Goal: Information Seeking & Learning: Find specific fact

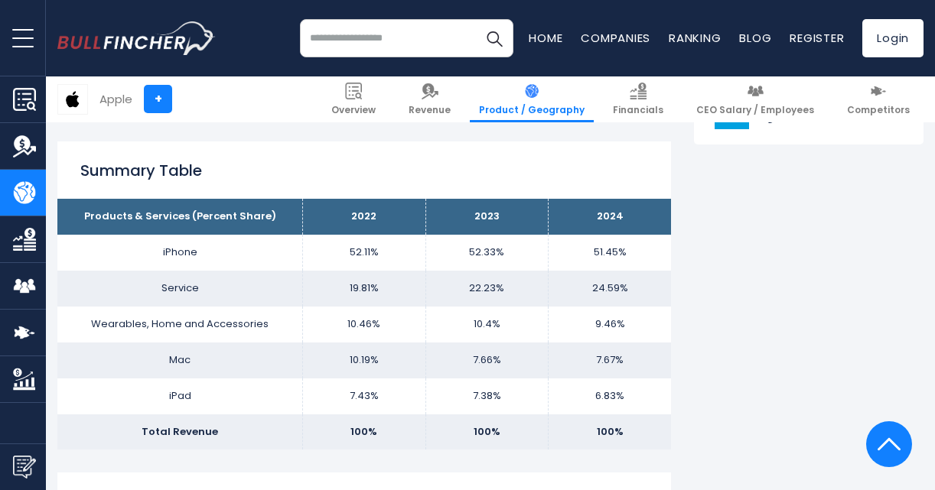
scroll to position [918, 0]
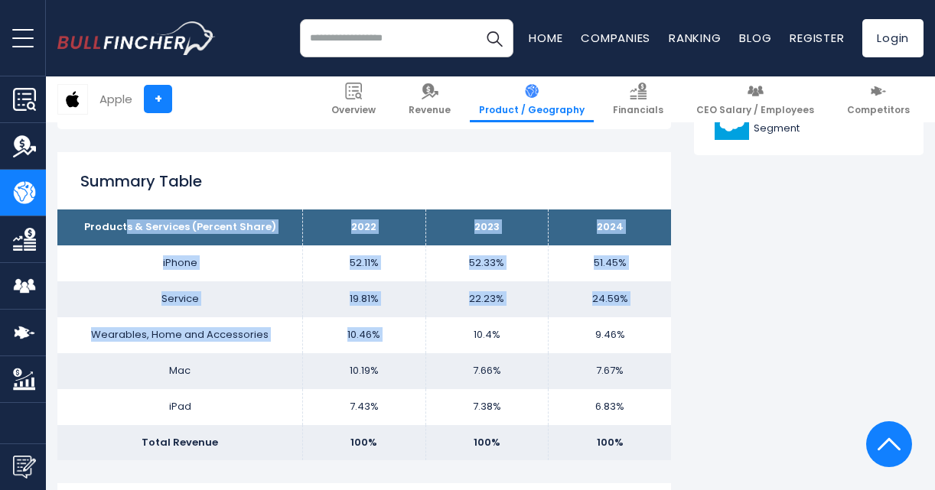
drag, startPoint x: 126, startPoint y: 230, endPoint x: 428, endPoint y: 327, distance: 316.7
click at [428, 327] on tbody "Products & Services (Percent Share) 2022 2023 2024 iPhone 52.11% 52.33% Service…" at bounding box center [363, 335] width 613 height 251
click at [286, 329] on td "Wearables, Home and Accessories" at bounding box center [180, 335] width 246 height 36
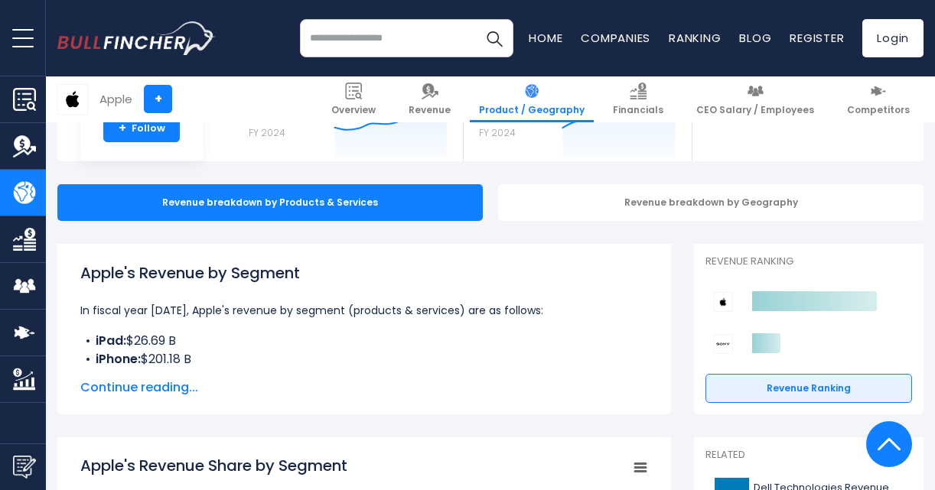
scroll to position [0, 0]
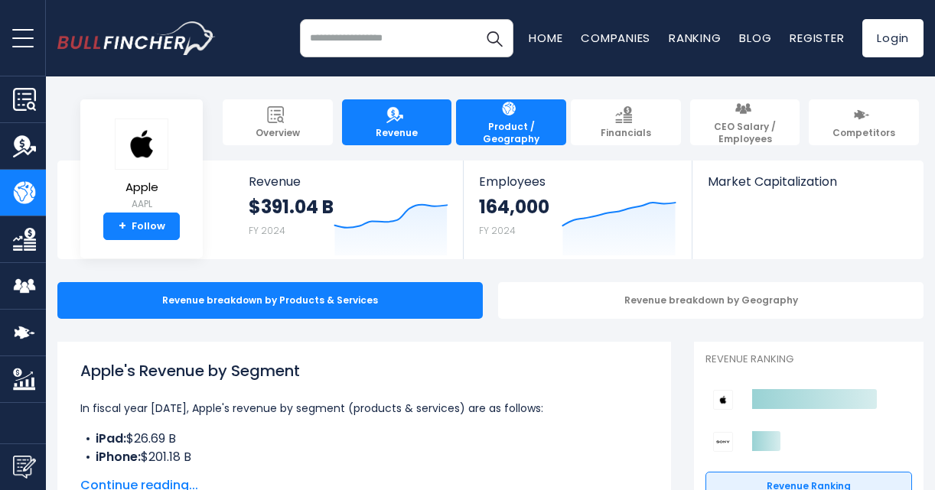
click at [356, 112] on link "Revenue" at bounding box center [397, 122] width 110 height 46
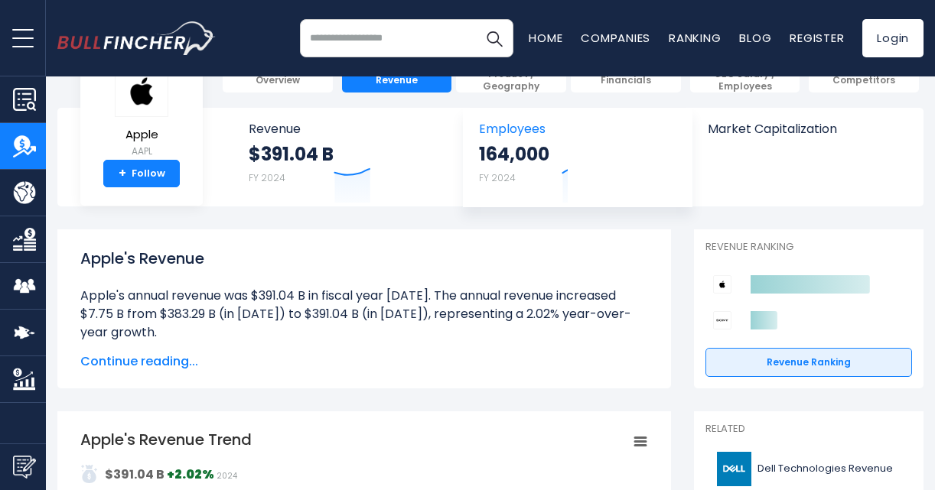
scroll to position [76, 0]
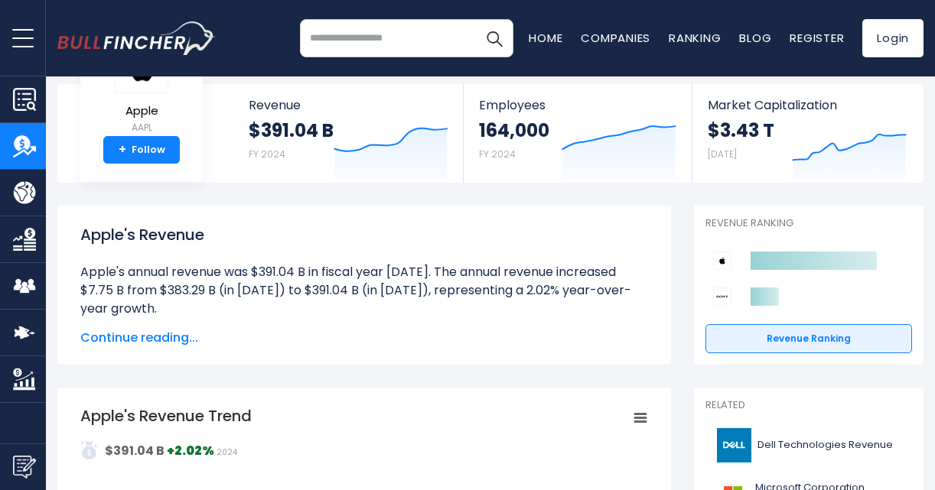
drag, startPoint x: 271, startPoint y: 259, endPoint x: 548, endPoint y: 285, distance: 278.8
click at [548, 285] on div "Apple's Revenue Apple's annual revenue was $391.04 B in fiscal year 2024. The a…" at bounding box center [364, 271] width 568 height 96
drag, startPoint x: 548, startPoint y: 285, endPoint x: 535, endPoint y: 326, distance: 43.3
click at [535, 326] on div "Apple's Revenue Apple's annual revenue was $391.04 B in fiscal year 2024. The a…" at bounding box center [364, 285] width 568 height 124
drag, startPoint x: 457, startPoint y: 271, endPoint x: 537, endPoint y: 268, distance: 79.6
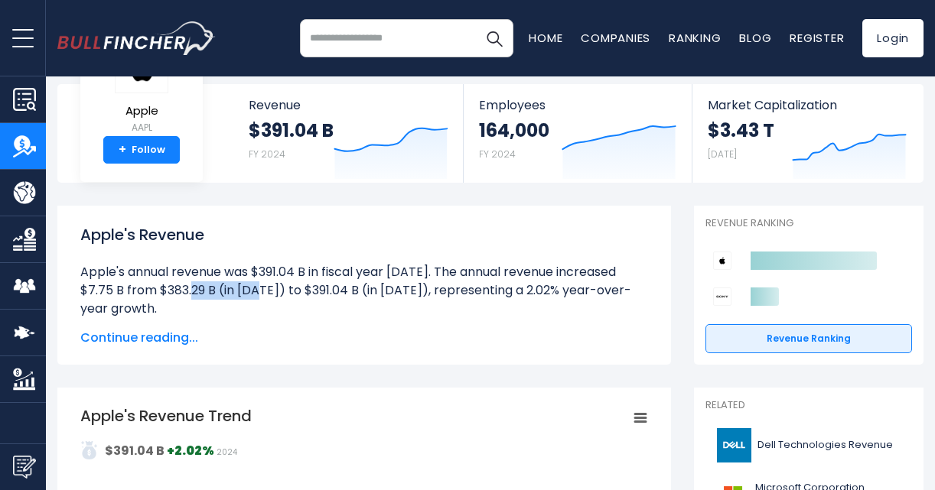
click at [537, 268] on li "Apple's annual revenue was $391.04 B in fiscal year 2024. The annual revenue in…" at bounding box center [364, 290] width 568 height 55
drag, startPoint x: 537, startPoint y: 268, endPoint x: 447, endPoint y: 308, distance: 98.3
click at [447, 308] on li "Apple's annual revenue was $391.04 B in fiscal year 2024. The annual revenue in…" at bounding box center [364, 290] width 568 height 55
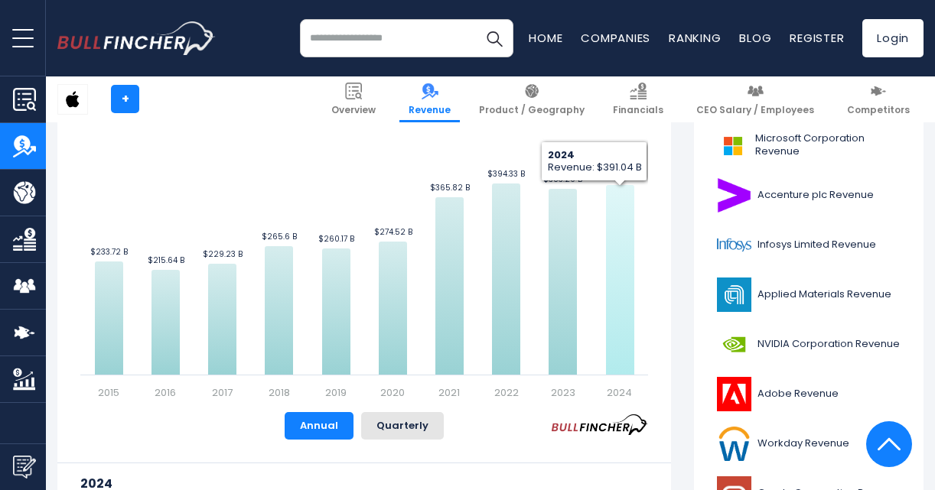
scroll to position [459, 0]
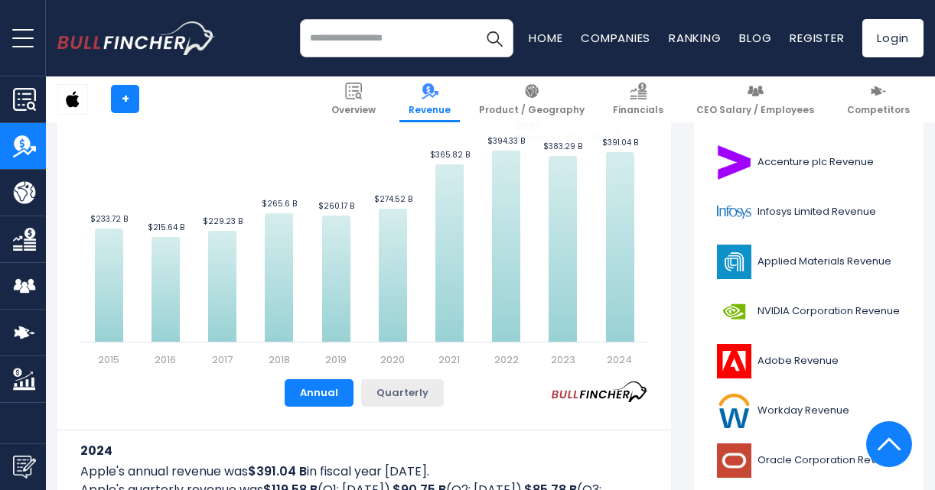
click at [430, 395] on button "Quarterly" at bounding box center [402, 393] width 83 height 28
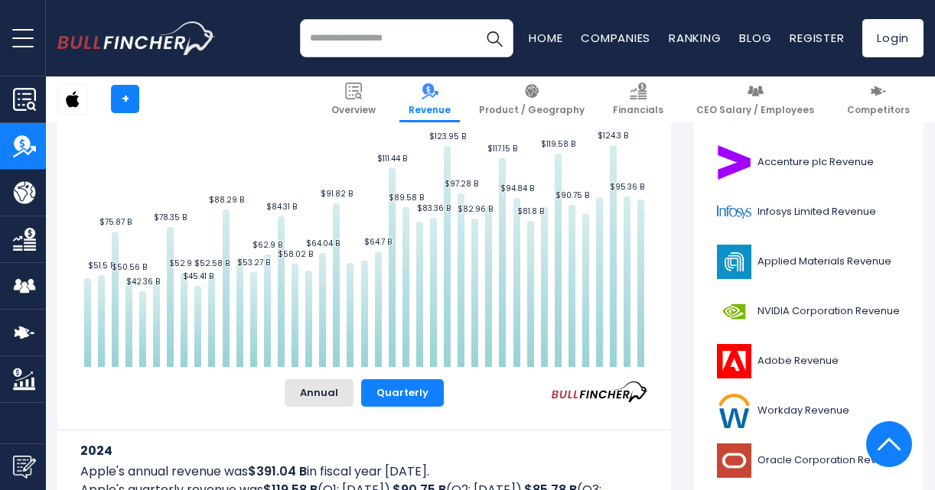
click at [289, 379] on div "Apple's Revenue Trend Created with Highcharts 12.1.2 Values Chart context menu …" at bounding box center [364, 215] width 568 height 384
click at [318, 385] on button "Annual" at bounding box center [319, 393] width 69 height 28
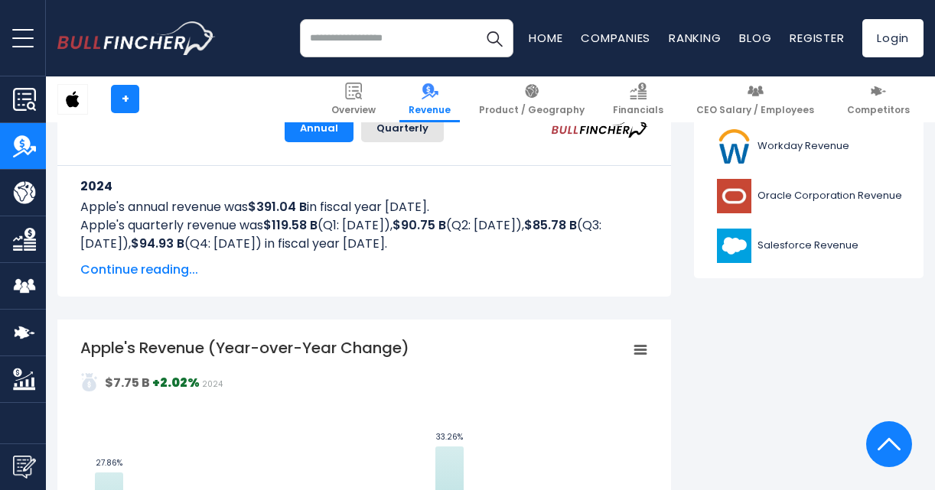
scroll to position [765, 0]
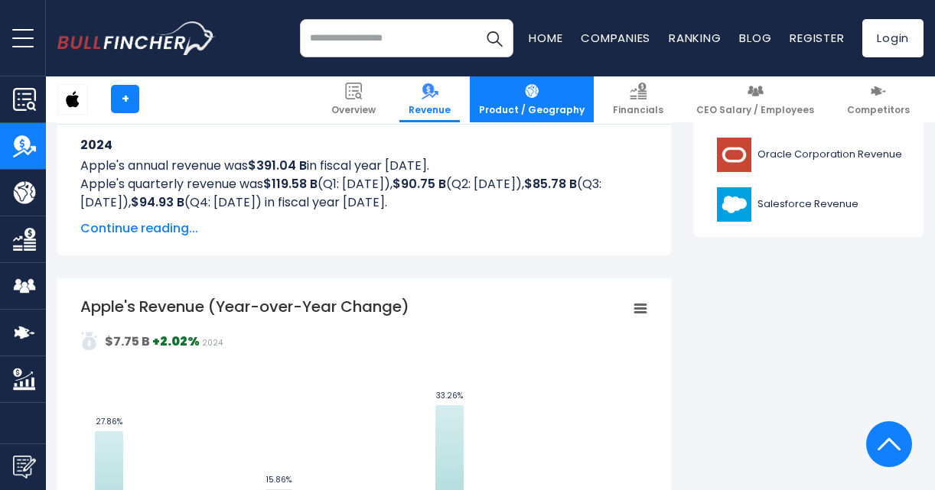
click at [540, 90] on img at bounding box center [531, 91] width 17 height 17
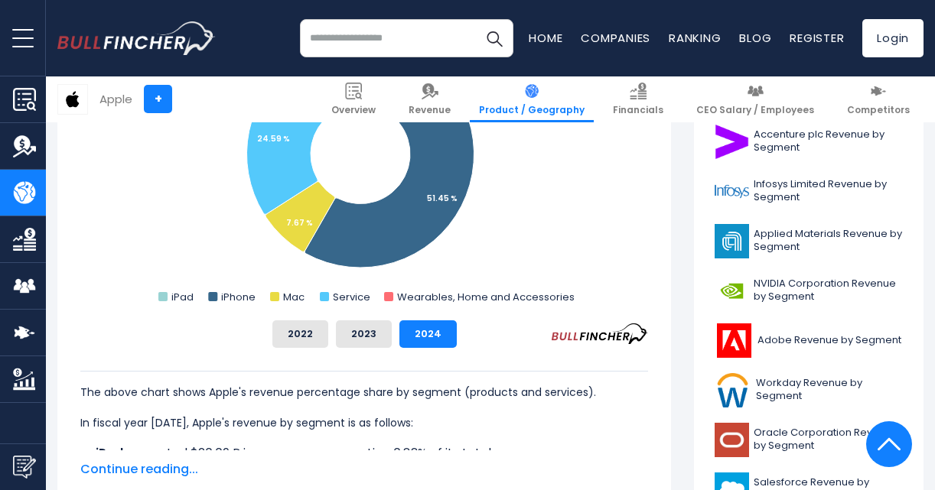
scroll to position [459, 0]
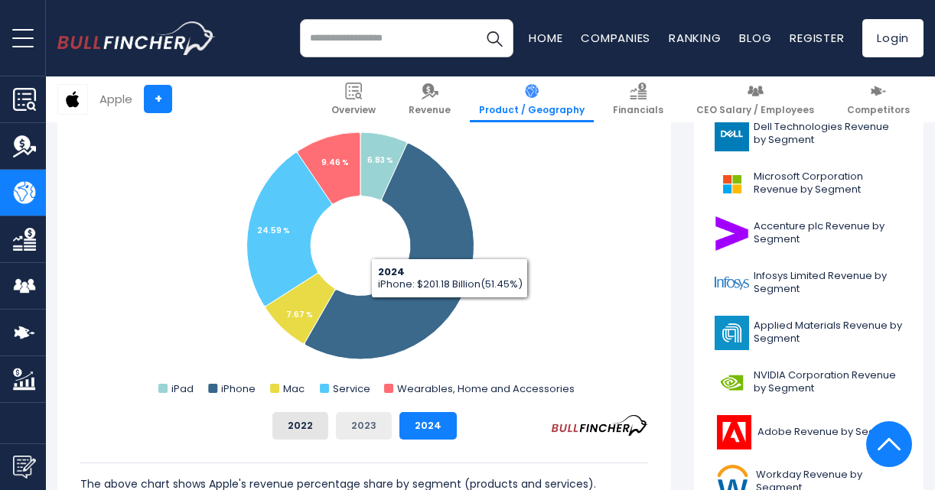
click at [353, 437] on button "2023" at bounding box center [364, 426] width 56 height 28
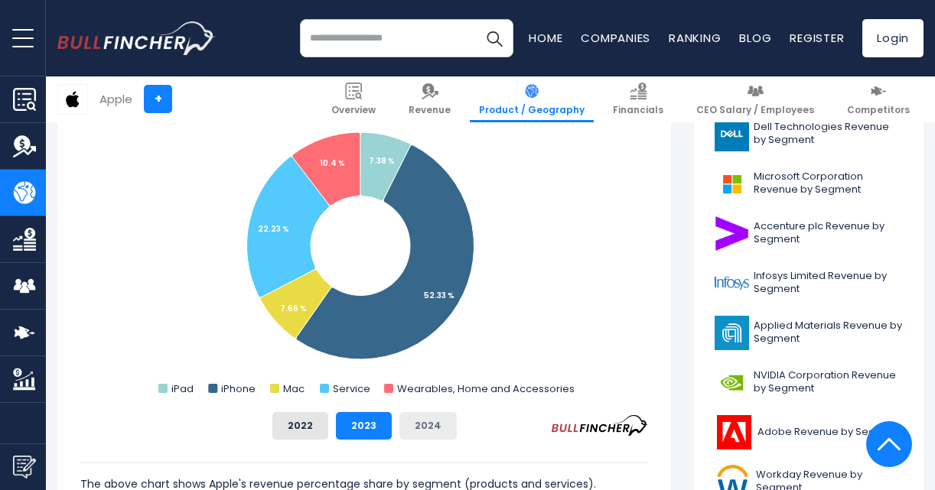
click at [423, 421] on button "2024" at bounding box center [427, 426] width 57 height 28
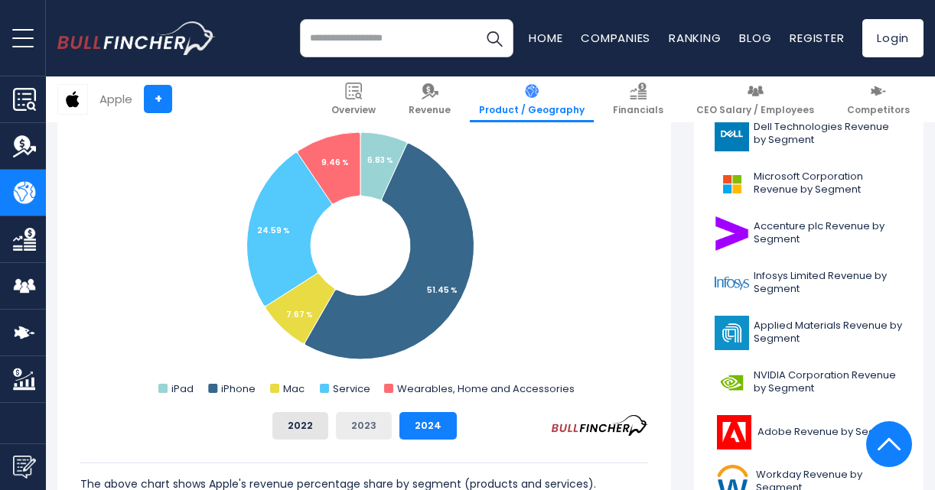
click at [379, 419] on button "2023" at bounding box center [364, 426] width 56 height 28
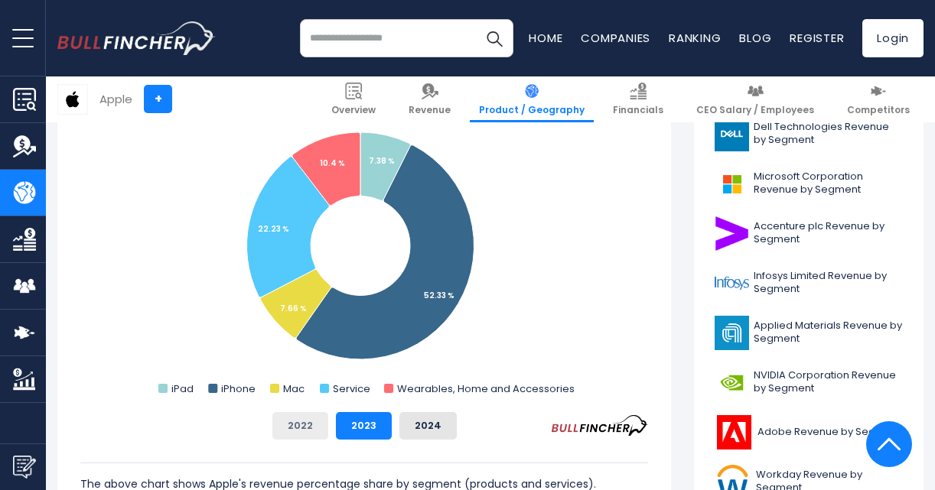
click at [324, 416] on button "2022" at bounding box center [300, 426] width 56 height 28
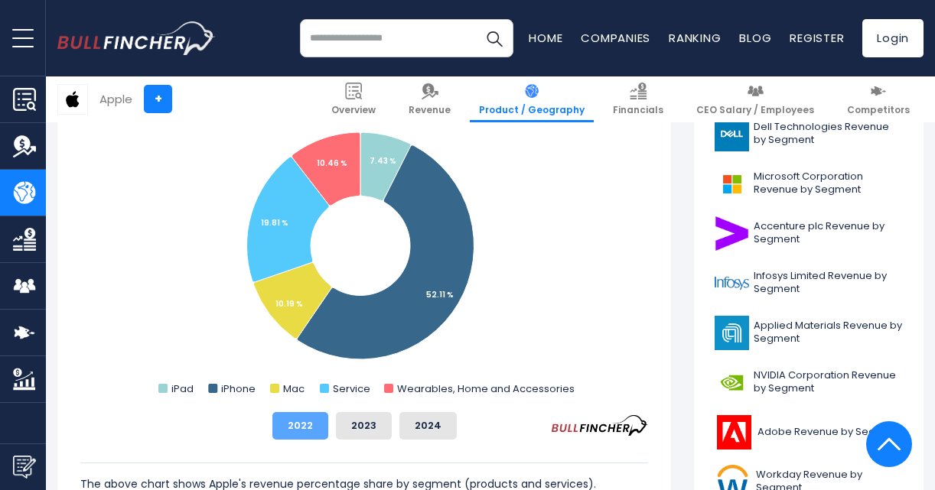
click at [291, 413] on button "2022" at bounding box center [300, 426] width 56 height 28
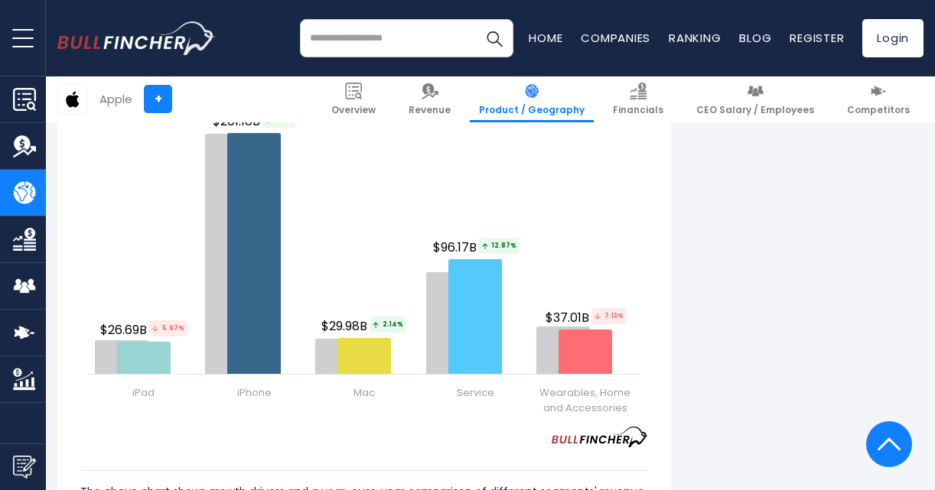
scroll to position [1836, 0]
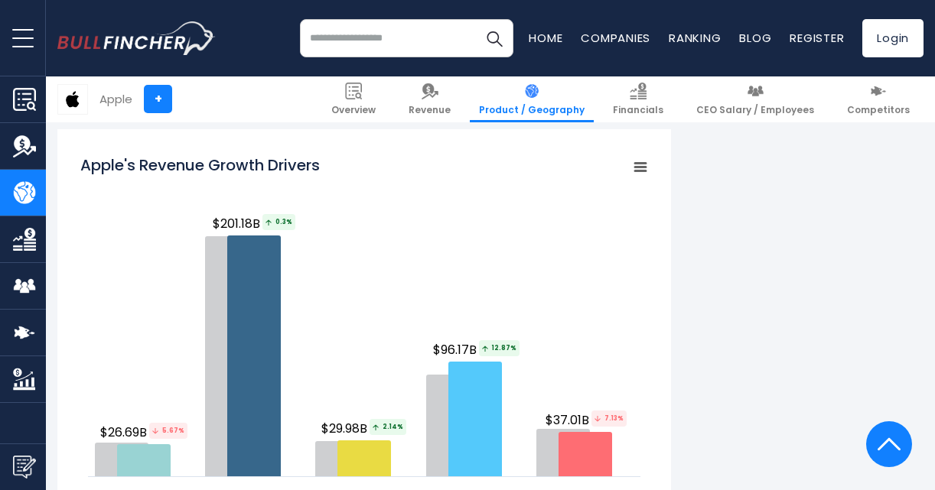
drag, startPoint x: 144, startPoint y: 148, endPoint x: 292, endPoint y: 146, distance: 148.4
click at [292, 146] on div "Apple's Revenue Growth Drivers Created with Highcharts 12.1.2 Chart context men…" at bounding box center [363, 423] width 613 height 589
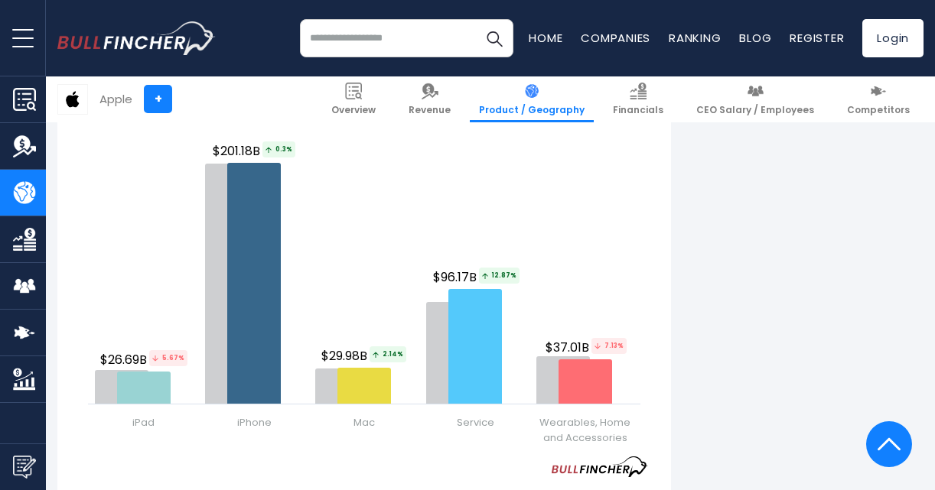
scroll to position [1912, 0]
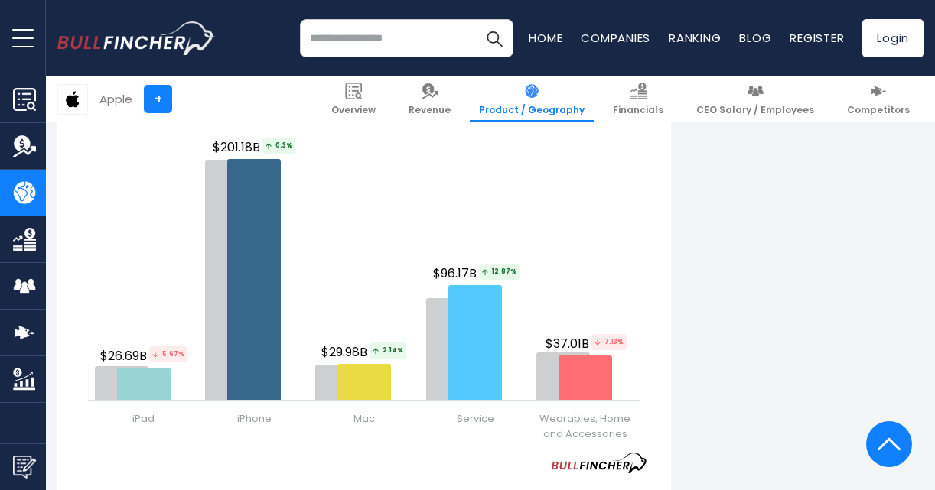
drag, startPoint x: 316, startPoint y: 158, endPoint x: 776, endPoint y: 237, distance: 466.6
click at [776, 237] on div "Apple's Revenue by Segment In fiscal year 2024, Apple's revenue by segment (pro…" at bounding box center [490, 58] width 866 height 3256
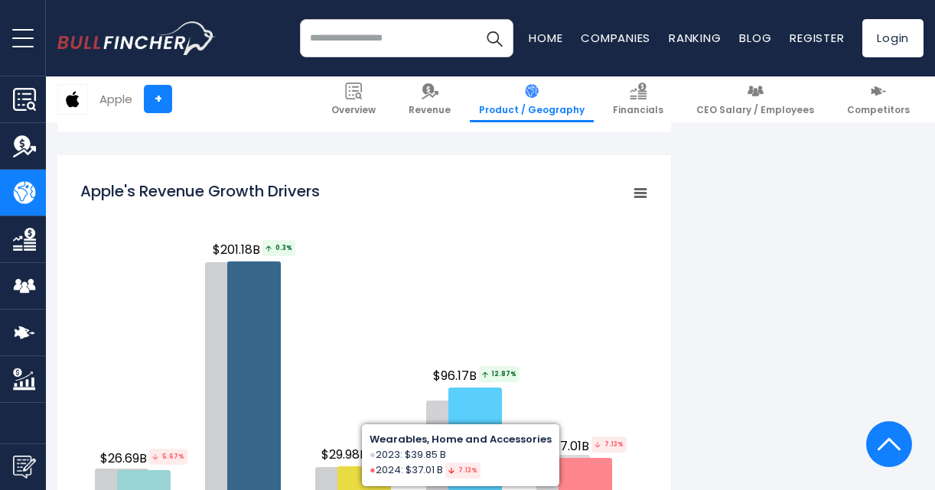
scroll to position [1759, 0]
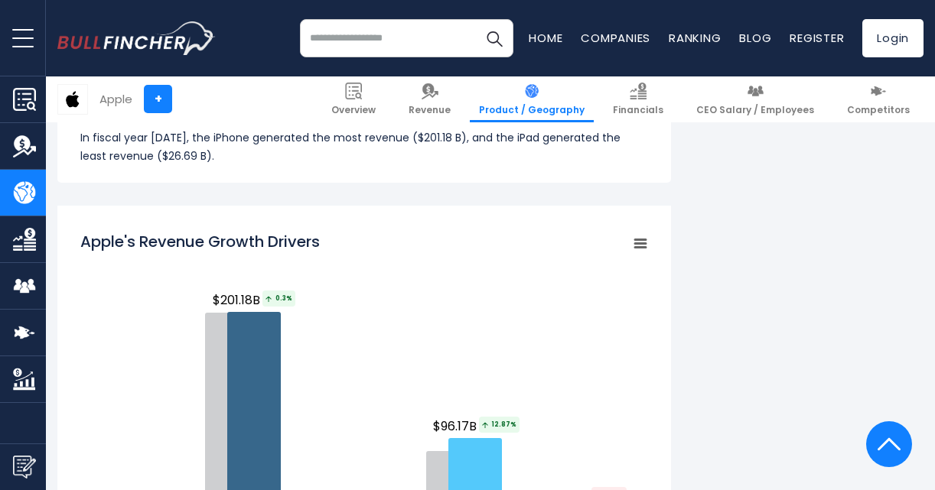
click at [638, 239] on rect "Apple's Revenue Growth Drivers" at bounding box center [640, 243] width 21 height 21
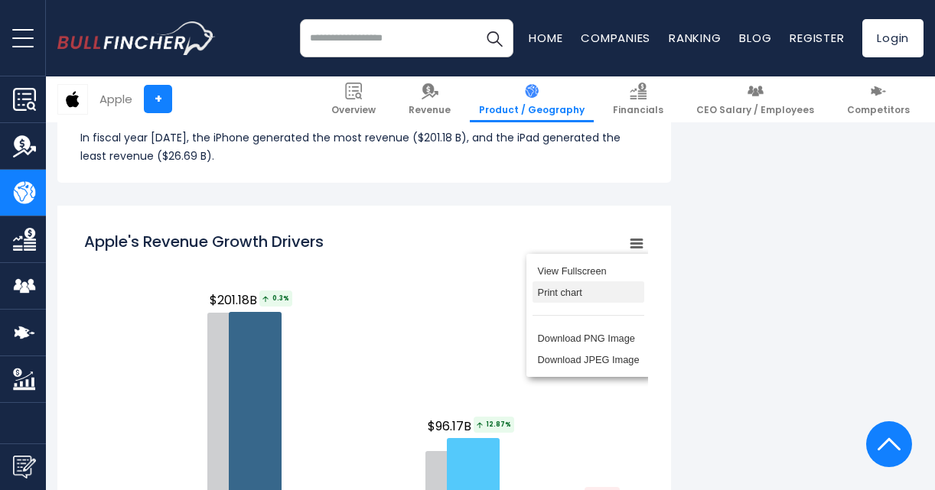
click at [591, 299] on li "Print chart" at bounding box center [588, 291] width 112 height 21
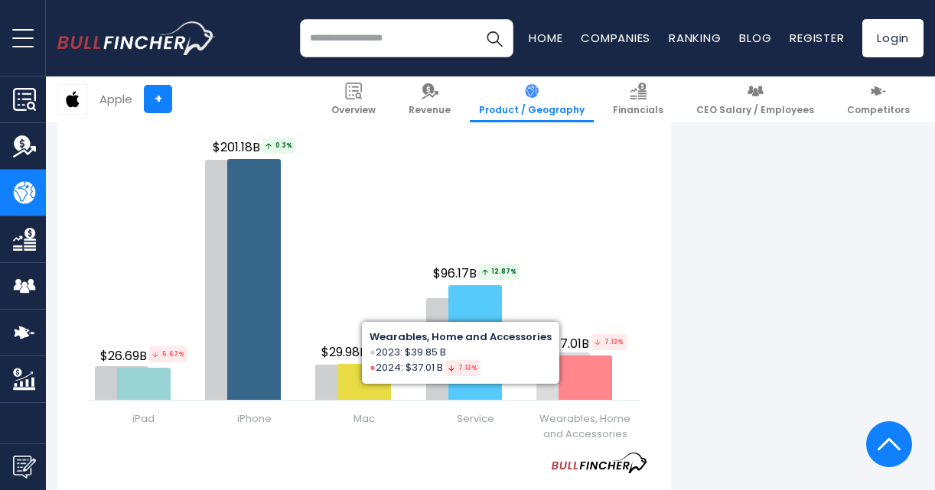
scroll to position [1836, 0]
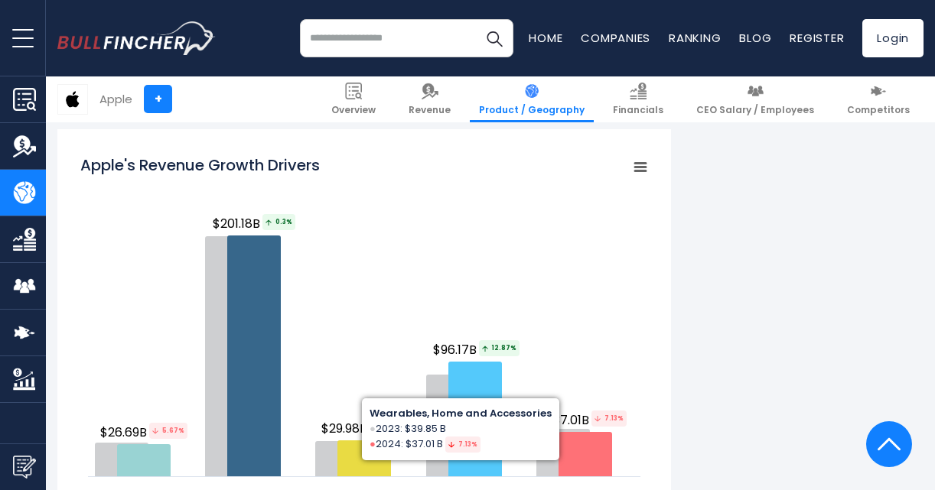
click at [632, 168] on rect "Apple's Revenue Growth Drivers" at bounding box center [640, 167] width 21 height 21
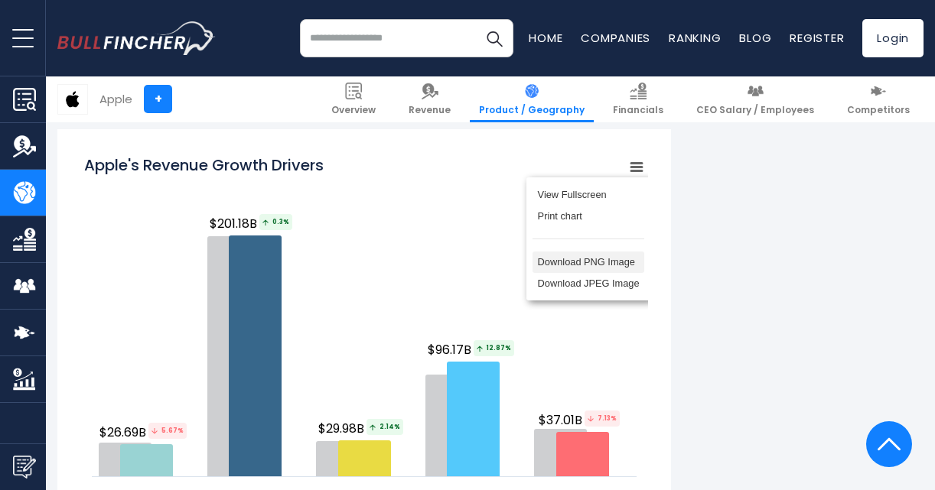
click at [618, 268] on li "Download PNG Image" at bounding box center [588, 262] width 112 height 21
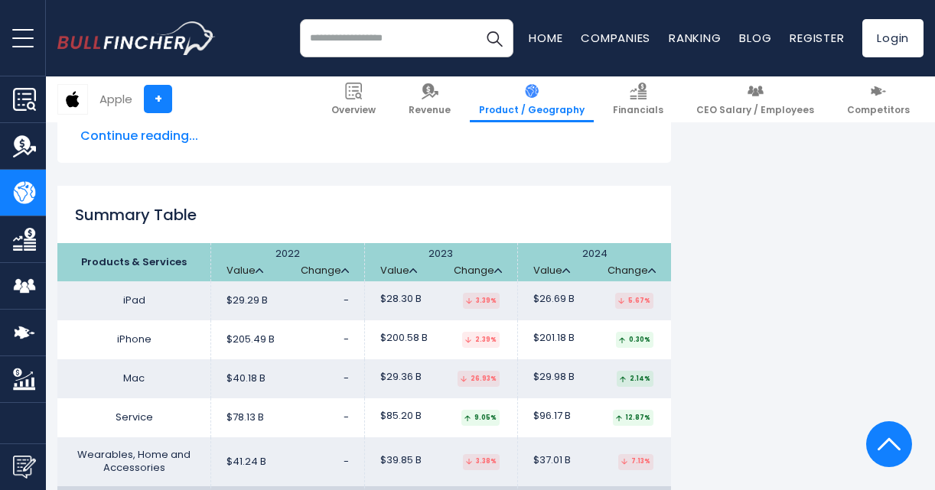
scroll to position [2448, 0]
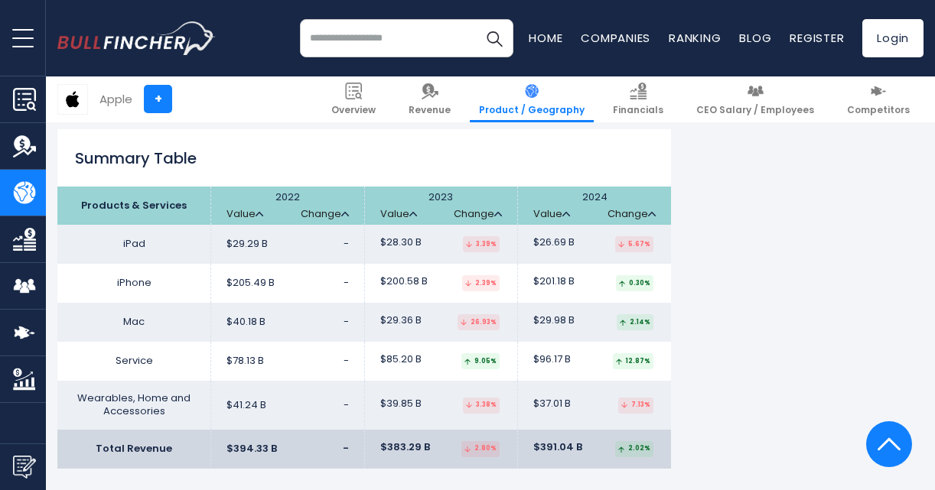
click at [190, 159] on h2 "Summary Table" at bounding box center [363, 158] width 613 height 23
click at [321, 161] on h2 "Summary Table" at bounding box center [363, 158] width 613 height 23
click at [637, 151] on h2 "Summary Table" at bounding box center [363, 158] width 613 height 23
click at [645, 164] on h2 "Summary Table" at bounding box center [363, 158] width 613 height 23
click at [646, 207] on th "2024 Value Change" at bounding box center [595, 206] width 154 height 38
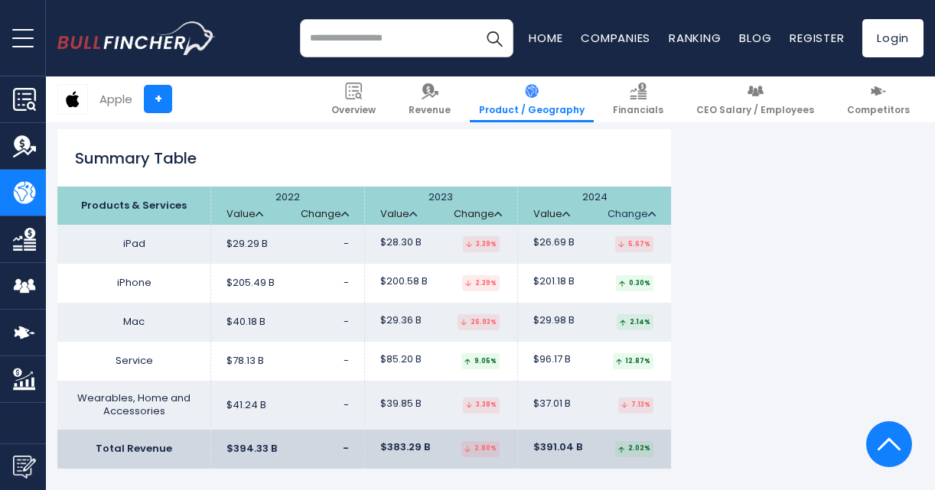
click at [649, 214] on img at bounding box center [652, 214] width 8 height 5
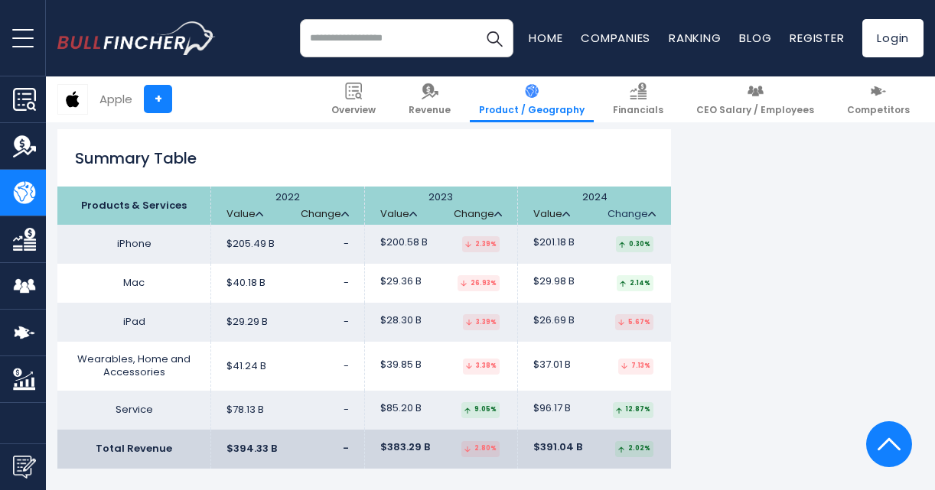
click at [649, 214] on img at bounding box center [652, 214] width 8 height 5
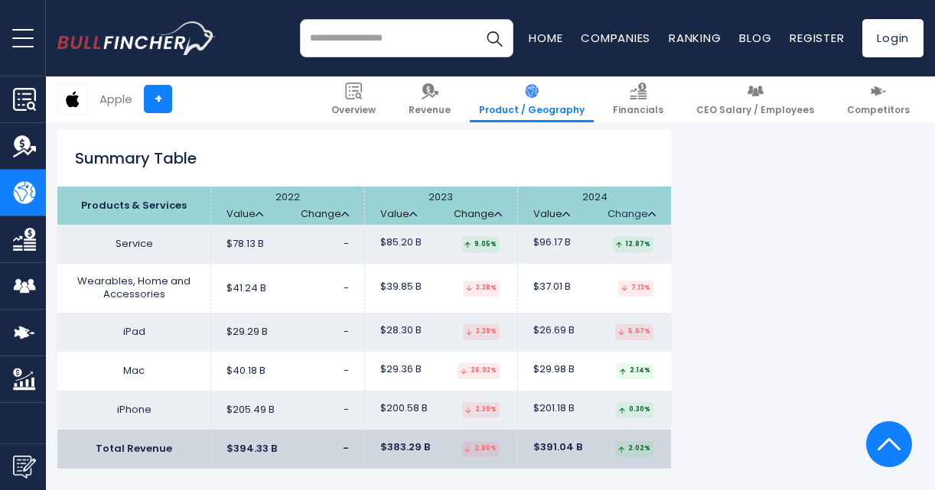
click at [649, 214] on img at bounding box center [652, 214] width 8 height 5
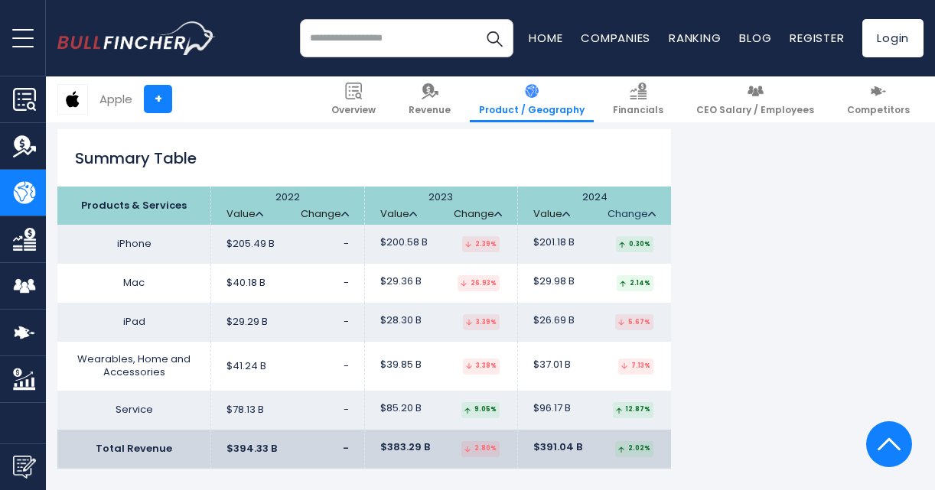
click at [649, 214] on img at bounding box center [652, 214] width 8 height 5
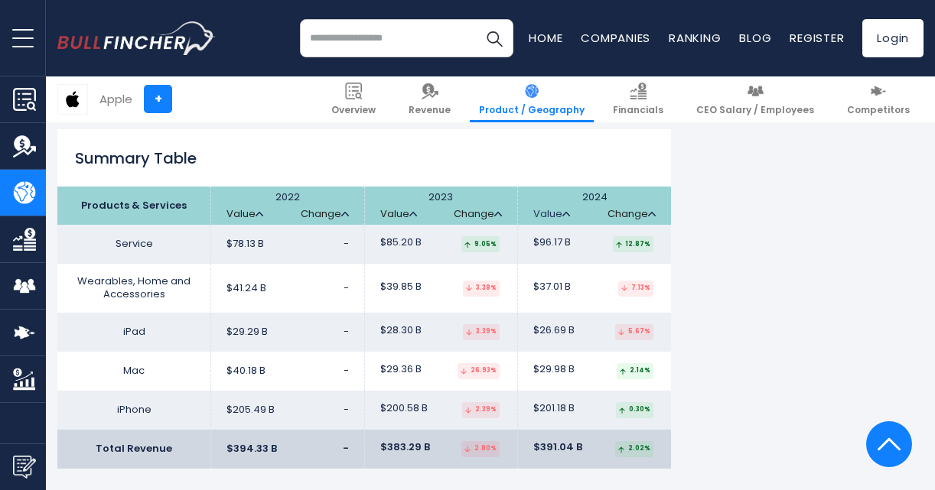
click at [551, 216] on link "Value" at bounding box center [551, 214] width 37 height 13
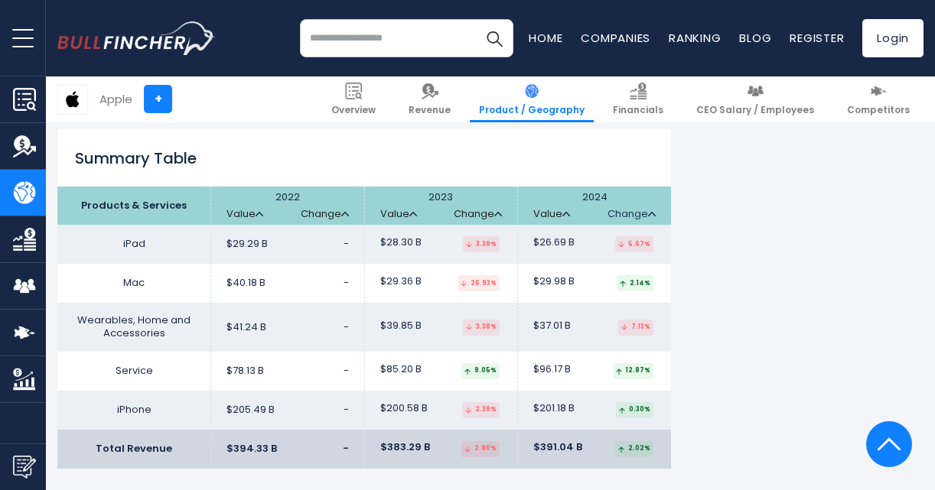
click at [626, 210] on link "Change" at bounding box center [631, 214] width 48 height 13
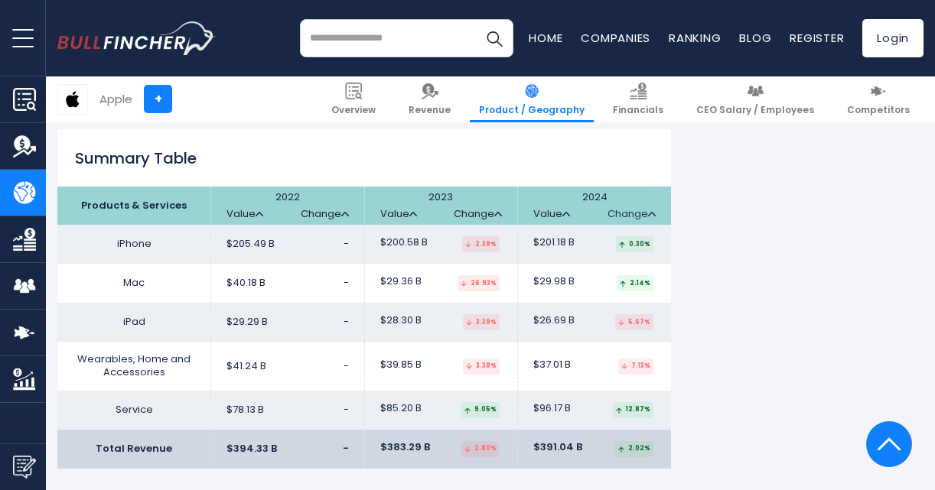
click at [615, 217] on link "Change" at bounding box center [631, 214] width 48 height 13
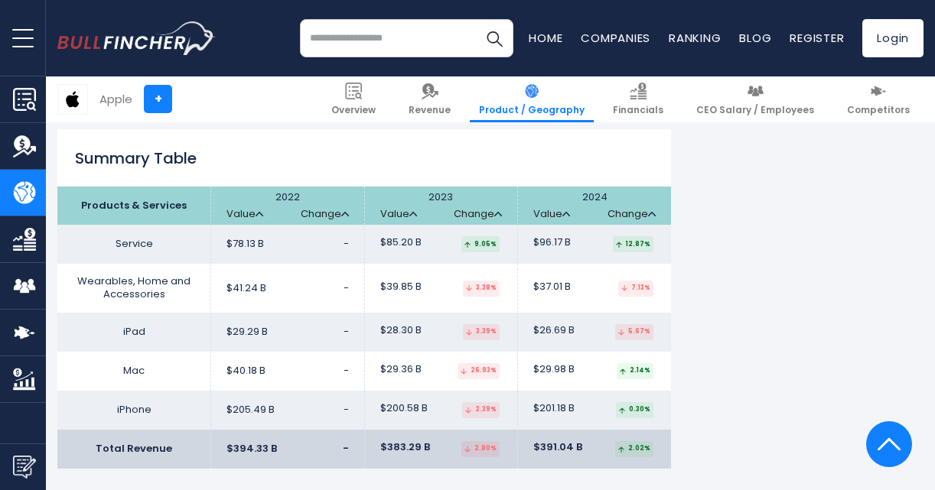
click at [450, 148] on h2 "Summary Table" at bounding box center [363, 158] width 613 height 23
drag, startPoint x: 450, startPoint y: 148, endPoint x: 170, endPoint y: 161, distance: 280.3
click at [170, 161] on h2 "Summary Table" at bounding box center [363, 158] width 613 height 23
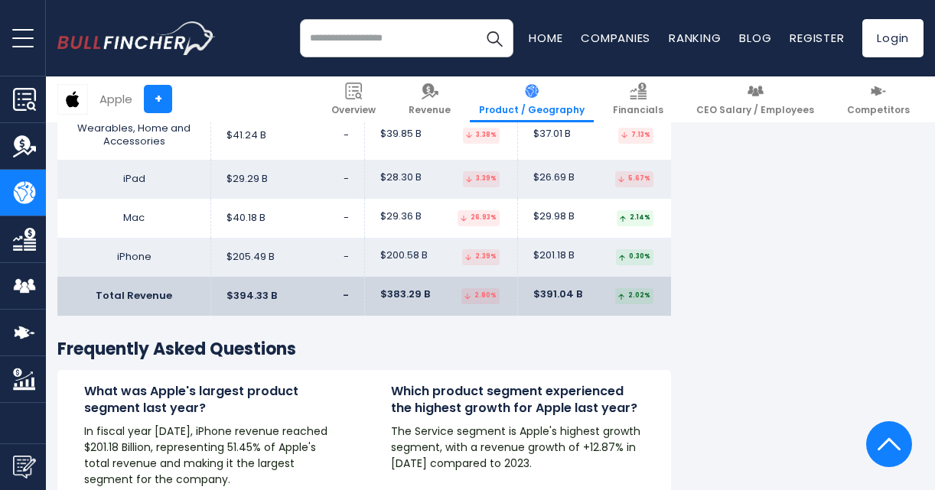
click at [370, 346] on h3 "Frequently Asked Questions" at bounding box center [363, 350] width 613 height 22
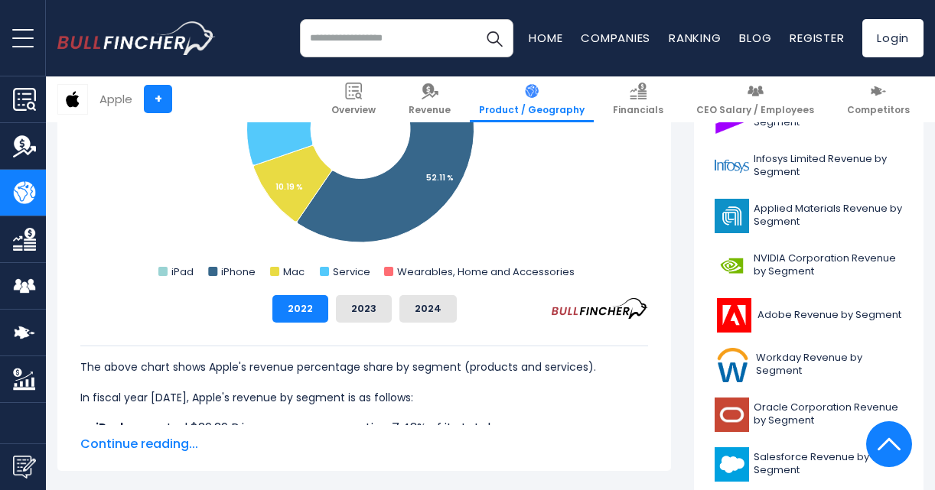
scroll to position [459, 0]
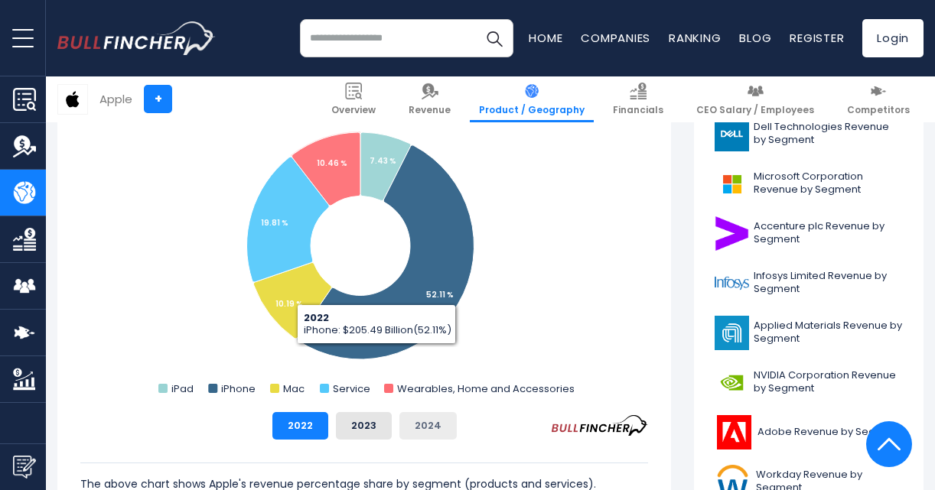
click at [432, 431] on button "2024" at bounding box center [427, 426] width 57 height 28
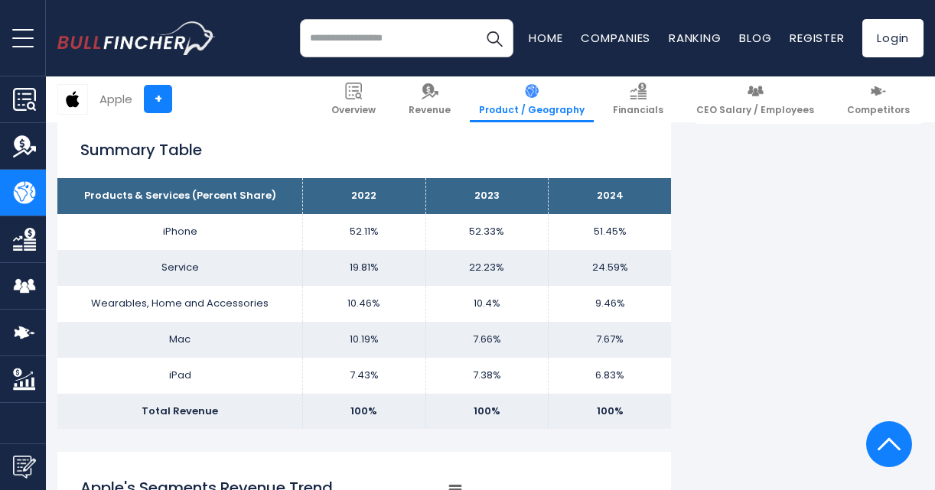
scroll to position [918, 0]
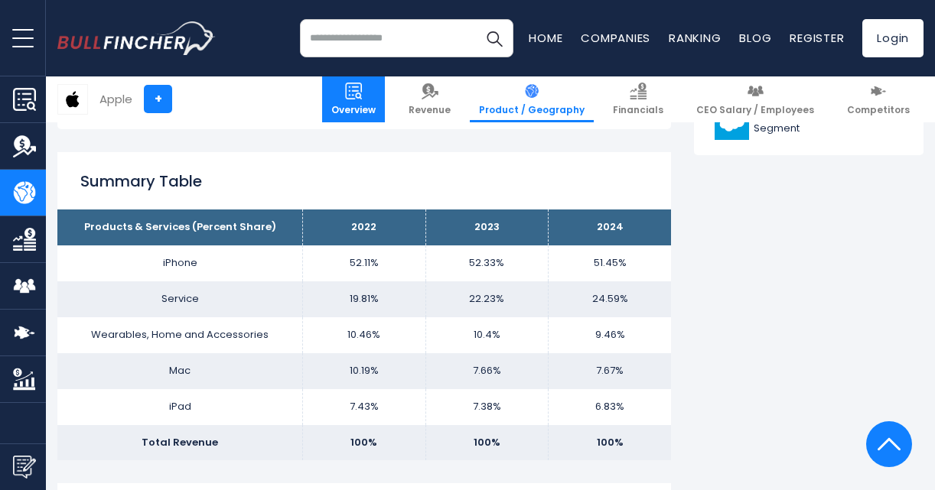
click at [362, 93] on img at bounding box center [353, 91] width 17 height 17
click at [356, 104] on span "Overview" at bounding box center [353, 110] width 44 height 12
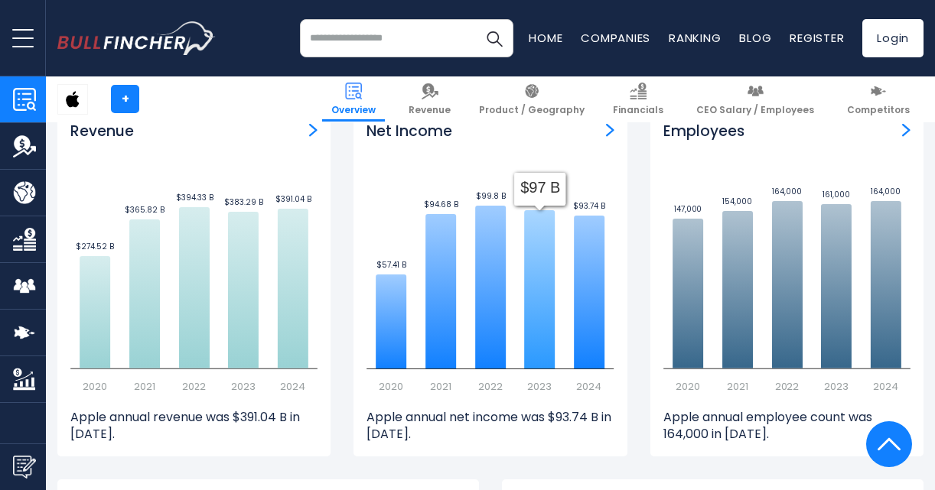
scroll to position [994, 0]
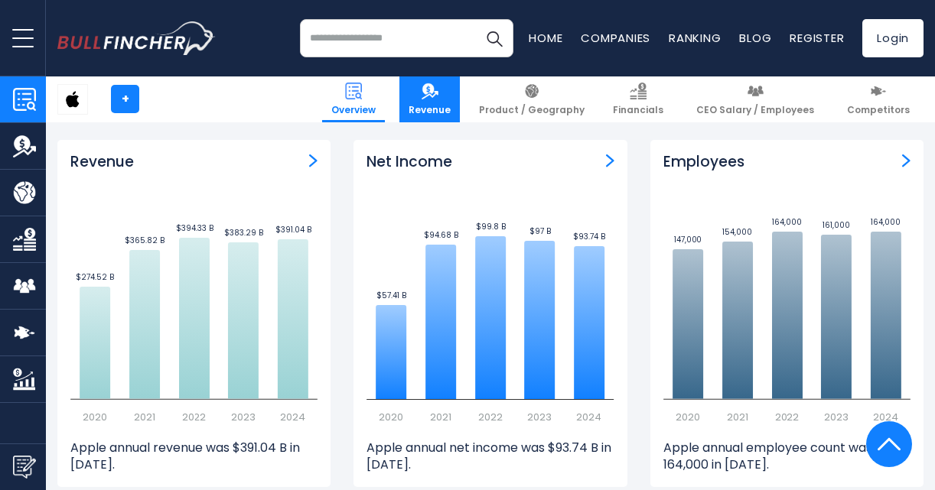
click at [438, 93] on img at bounding box center [429, 91] width 17 height 17
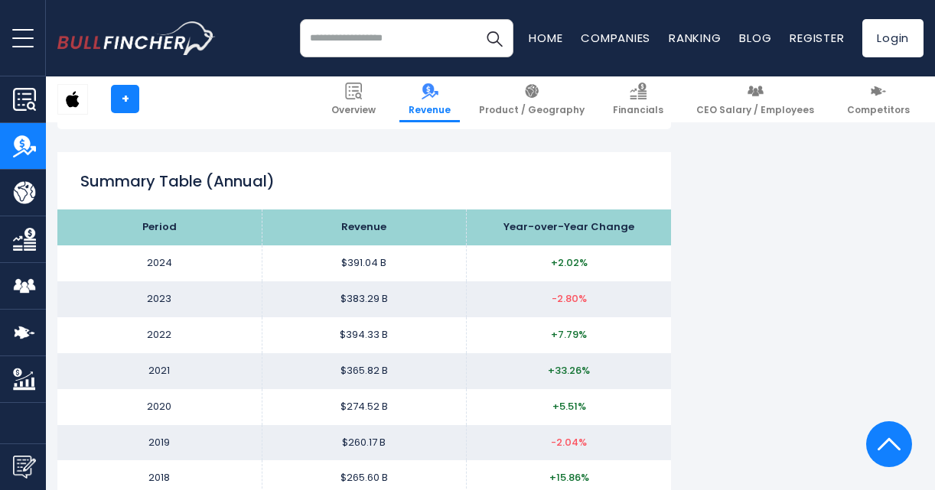
scroll to position [1224, 0]
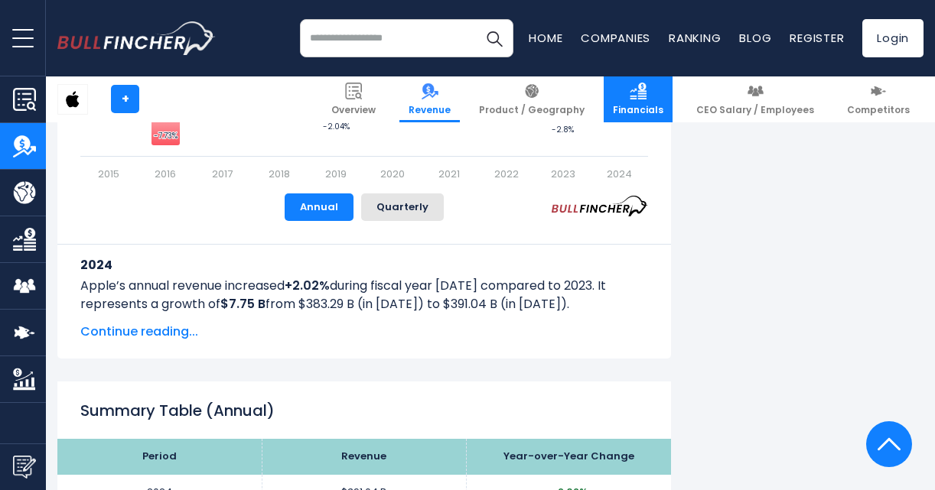
click at [656, 106] on span "Financials" at bounding box center [638, 110] width 50 height 12
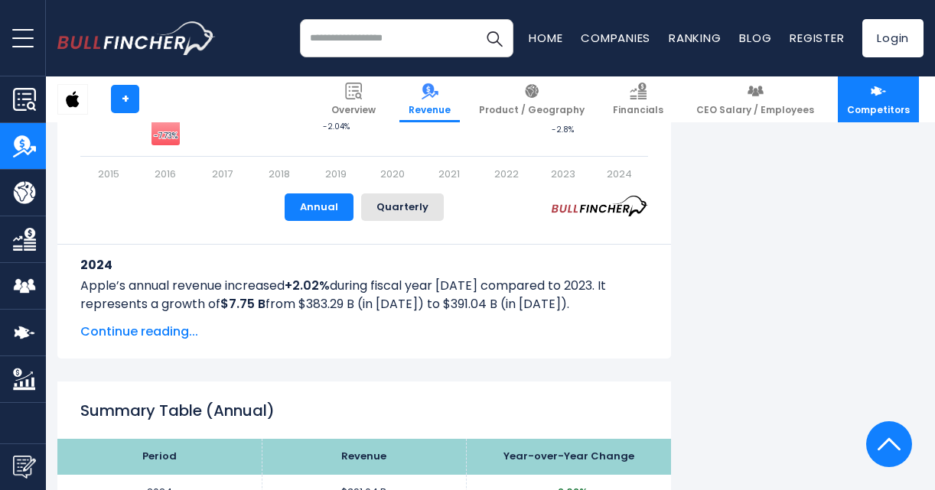
click at [880, 113] on span "Competitors" at bounding box center [878, 110] width 63 height 12
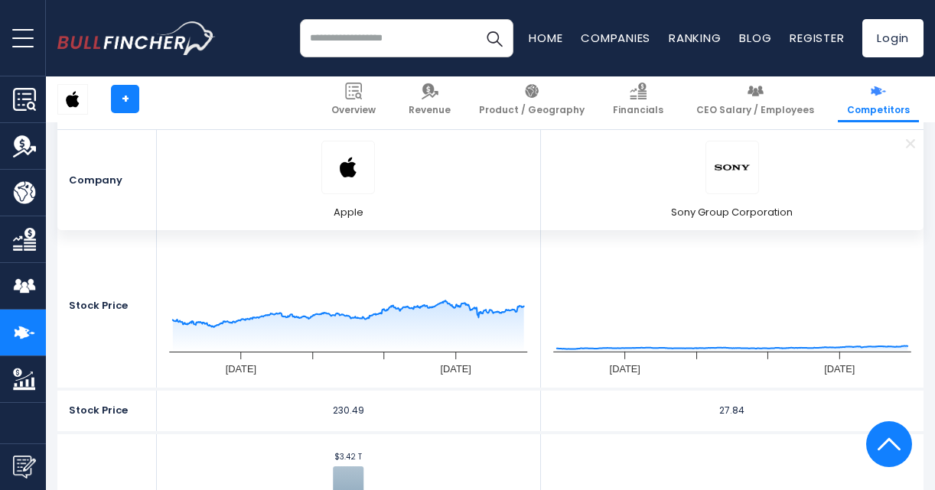
scroll to position [153, 0]
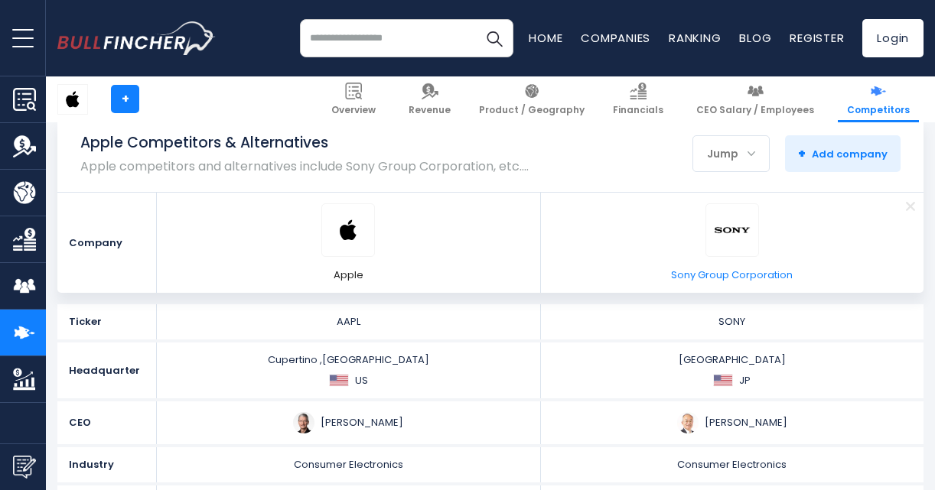
click at [754, 223] on div at bounding box center [732, 230] width 54 height 54
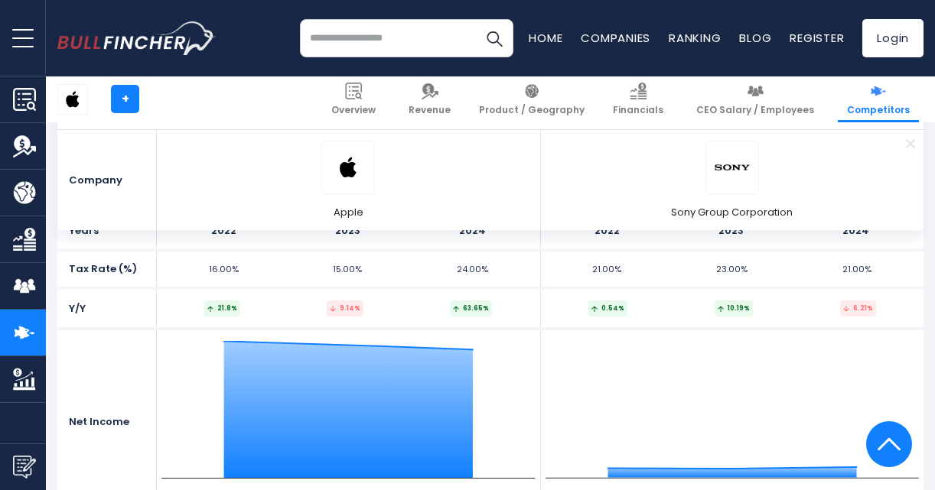
scroll to position [2448, 0]
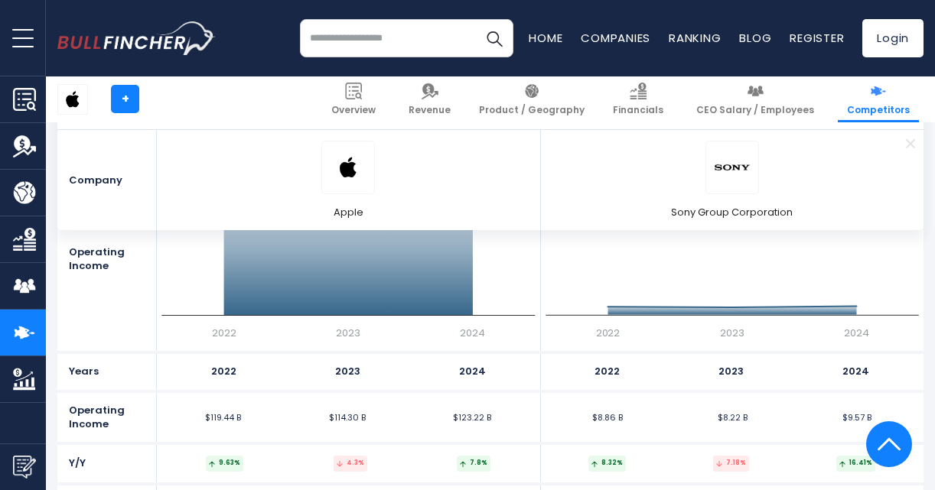
click at [915, 147] on span "Remove" at bounding box center [910, 143] width 50 height 17
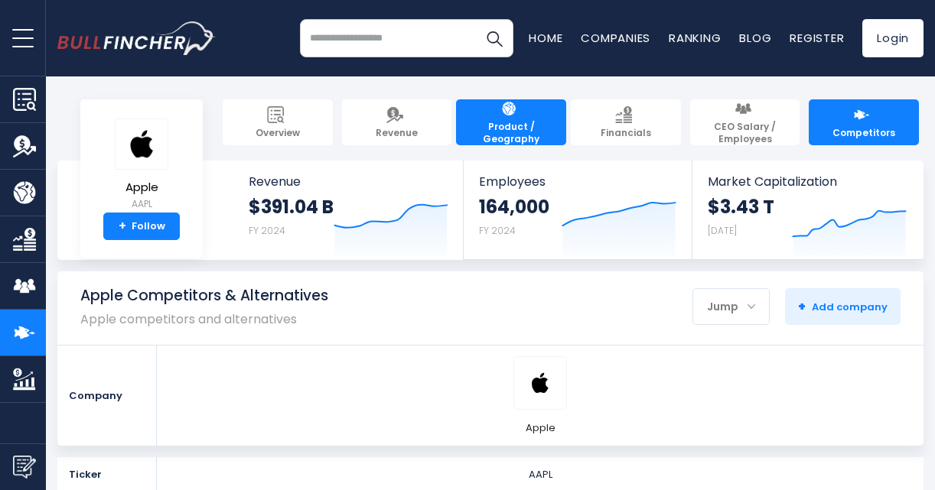
click at [492, 109] on link "Product / Geography" at bounding box center [511, 122] width 110 height 46
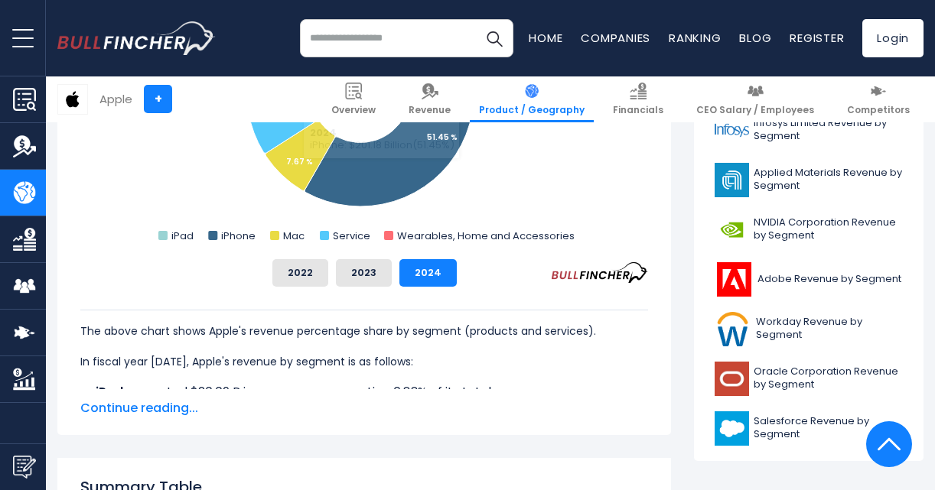
scroll to position [994, 0]
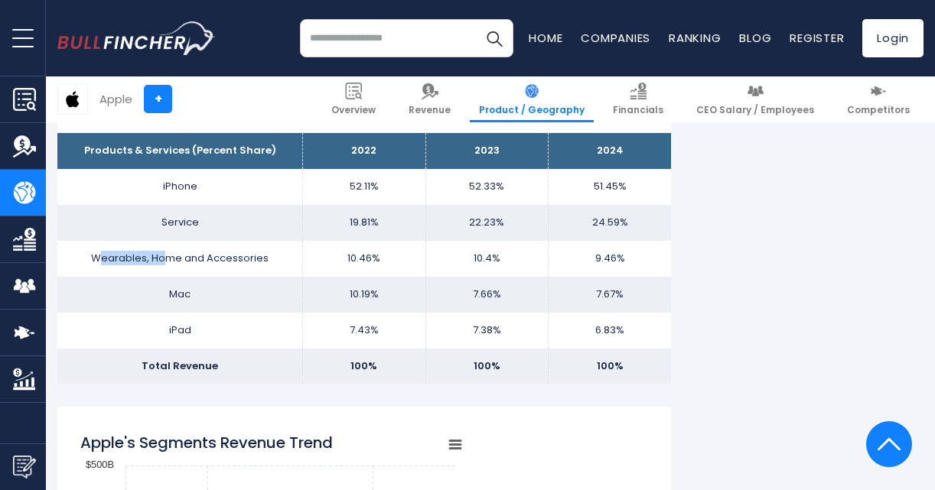
drag, startPoint x: 99, startPoint y: 254, endPoint x: 168, endPoint y: 268, distance: 70.2
click at [166, 266] on td "Wearables, Home and Accessories" at bounding box center [180, 259] width 246 height 36
click at [516, 334] on td "7.38%" at bounding box center [486, 331] width 122 height 36
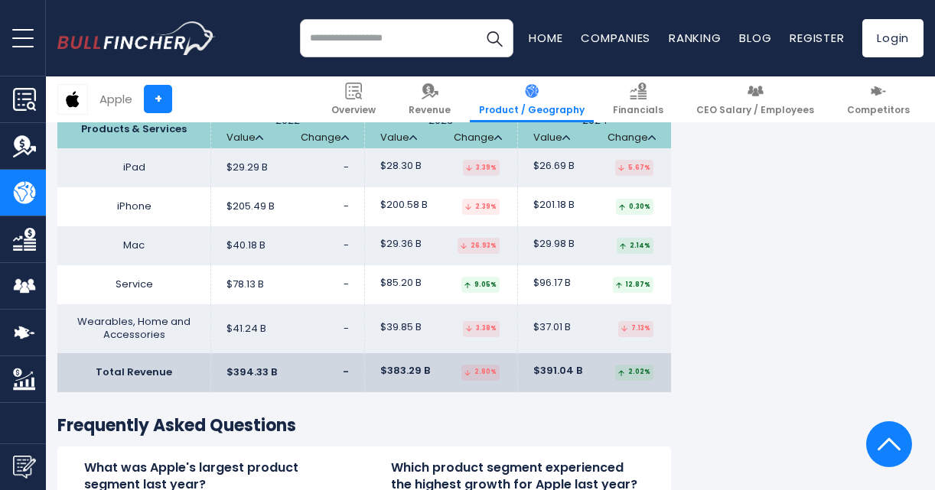
scroll to position [2448, 0]
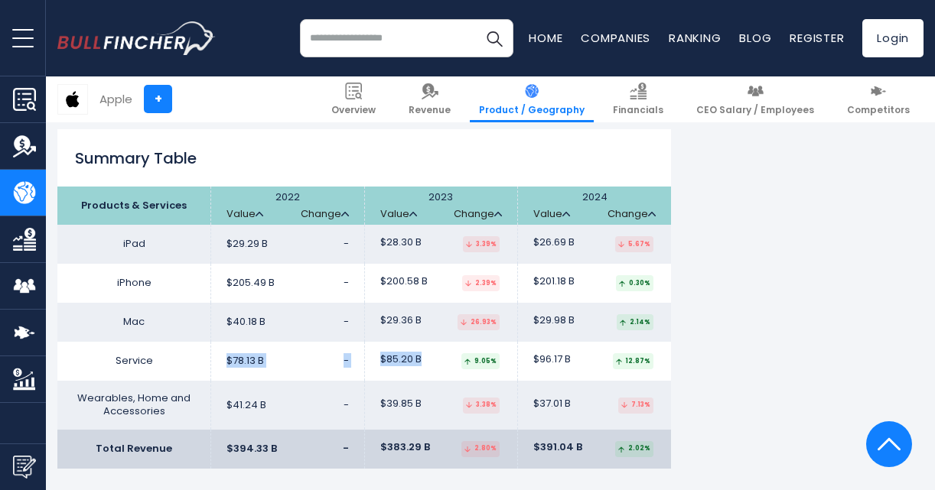
drag, startPoint x: 205, startPoint y: 358, endPoint x: 419, endPoint y: 363, distance: 214.2
click at [419, 363] on tr "Service $78.13 B - $85.20 B $96.17 B" at bounding box center [363, 361] width 613 height 39
drag, startPoint x: 419, startPoint y: 363, endPoint x: 392, endPoint y: 395, distance: 42.9
click at [392, 395] on td "$39.85 B 3.38%" at bounding box center [441, 405] width 154 height 49
click at [240, 360] on span "$78.13 B" at bounding box center [244, 361] width 37 height 13
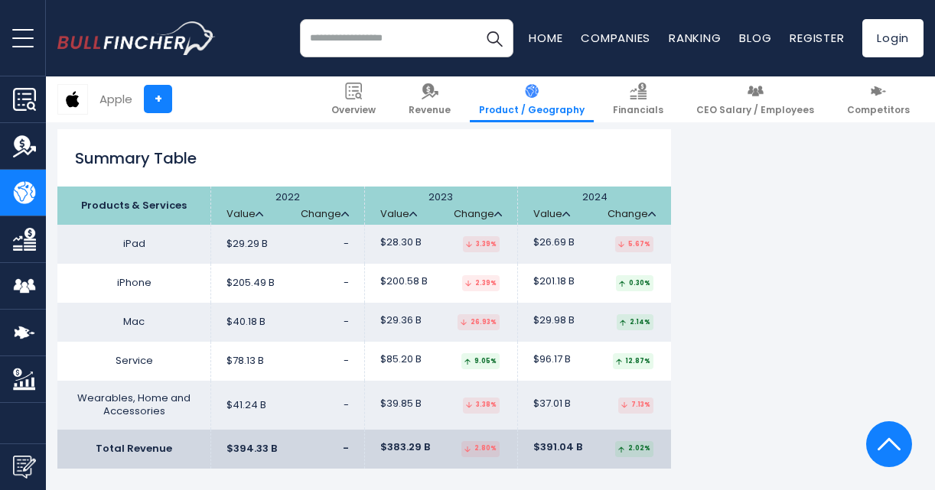
click at [284, 360] on td "$78.13 B -" at bounding box center [288, 361] width 154 height 39
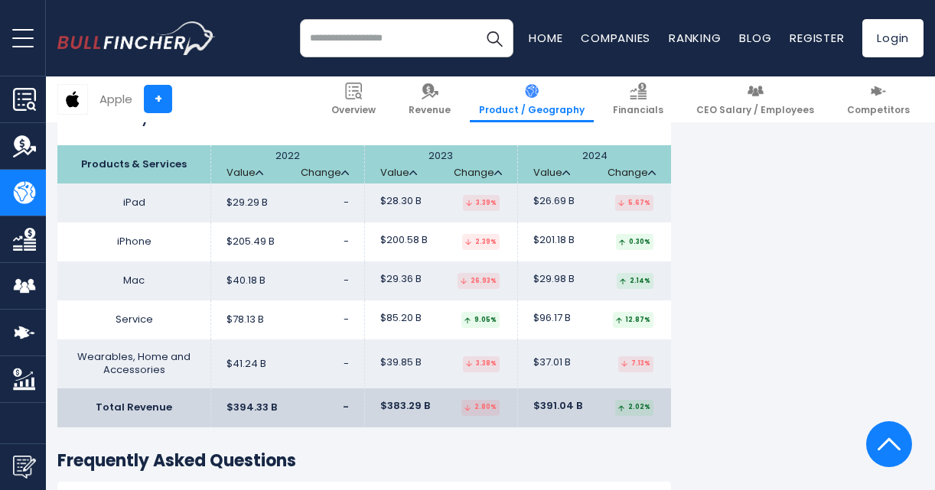
scroll to position [2524, 0]
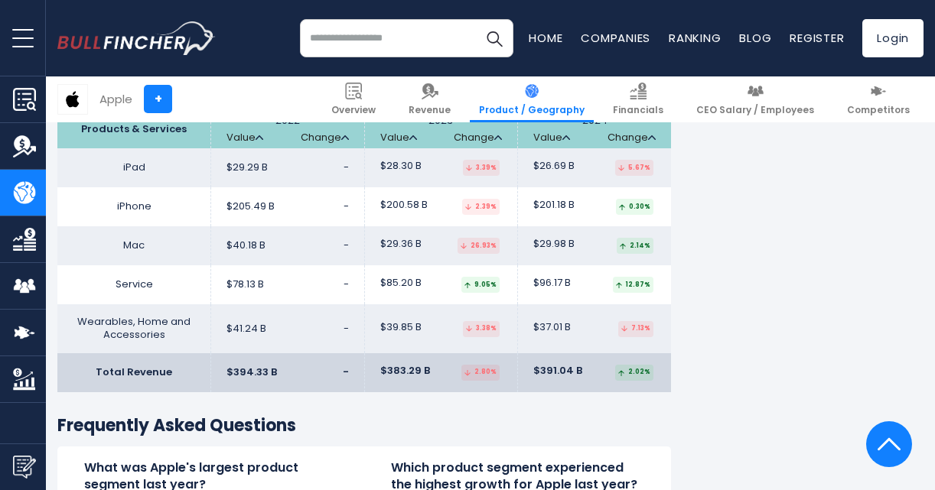
click at [418, 279] on span "$85.20 B" at bounding box center [400, 283] width 41 height 13
drag, startPoint x: 376, startPoint y: 284, endPoint x: 424, endPoint y: 284, distance: 47.4
click at [424, 284] on td "$85.20 B 9.05%" at bounding box center [441, 284] width 154 height 39
drag, startPoint x: 248, startPoint y: 286, endPoint x: 278, endPoint y: 286, distance: 29.8
click at [278, 286] on td "$78.13 B -" at bounding box center [288, 284] width 154 height 39
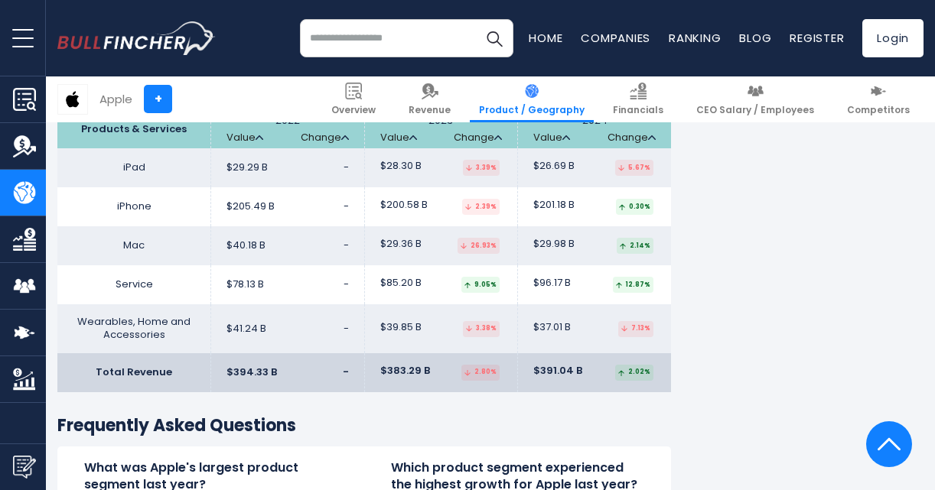
drag, startPoint x: 278, startPoint y: 286, endPoint x: 391, endPoint y: 317, distance: 117.3
click at [391, 317] on td "$39.85 B 3.38%" at bounding box center [441, 328] width 154 height 49
drag, startPoint x: 531, startPoint y: 287, endPoint x: 569, endPoint y: 282, distance: 38.5
click at [569, 282] on td "$96.17 B 12.87%" at bounding box center [595, 284] width 154 height 39
copy span "$96.17 B"
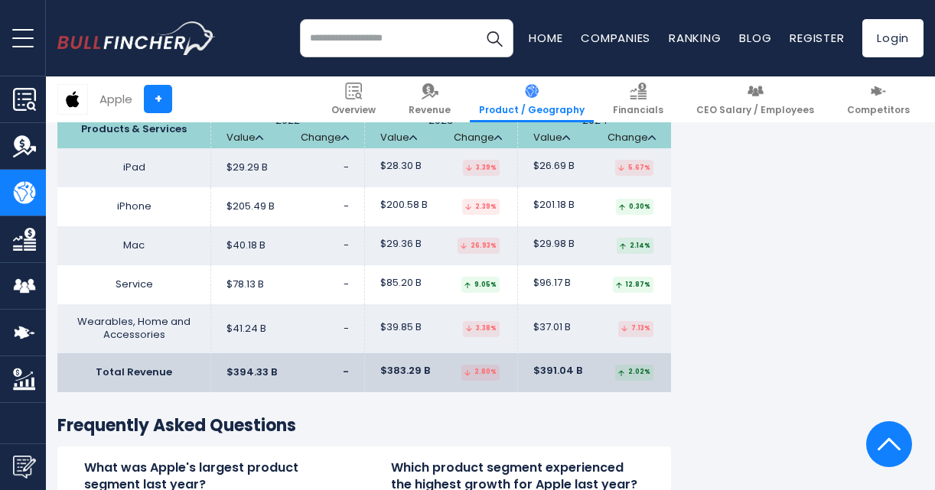
click at [563, 217] on td "$201.18 B 0.30%" at bounding box center [595, 206] width 154 height 39
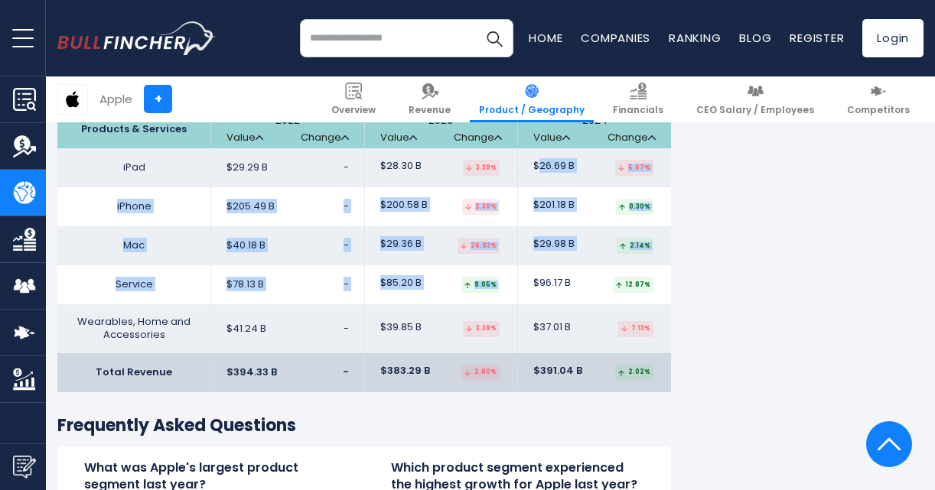
drag, startPoint x: 539, startPoint y: 163, endPoint x: 577, endPoint y: 294, distance: 136.3
click at [577, 294] on tbody "iPad $29.29 B - $28.30 B iPhone" at bounding box center [363, 250] width 613 height 205
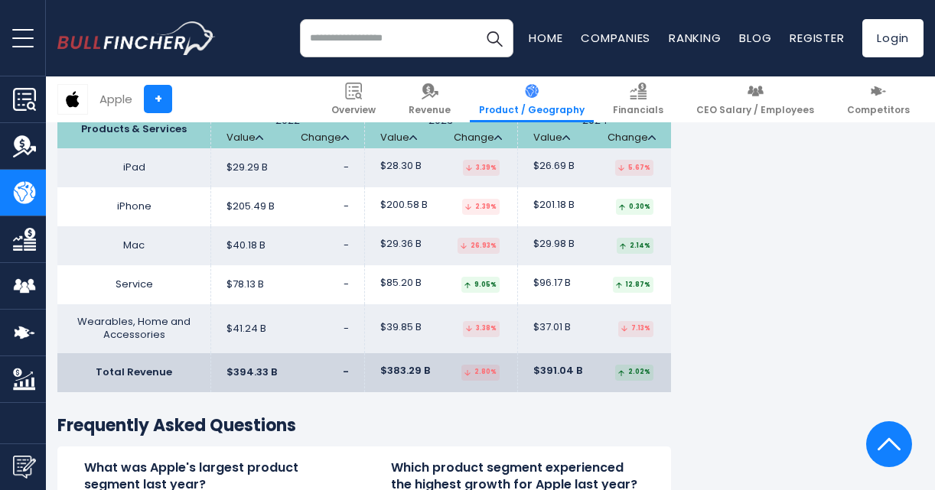
drag, startPoint x: 577, startPoint y: 294, endPoint x: 551, endPoint y: 340, distance: 52.8
click at [551, 340] on td "$37.01 B 7.13%" at bounding box center [595, 328] width 154 height 49
click at [568, 164] on span "$26.69 B" at bounding box center [553, 166] width 41 height 13
click at [569, 199] on td "$201.18 B 0.30%" at bounding box center [595, 206] width 154 height 39
drag, startPoint x: 103, startPoint y: 161, endPoint x: 649, endPoint y: 378, distance: 587.5
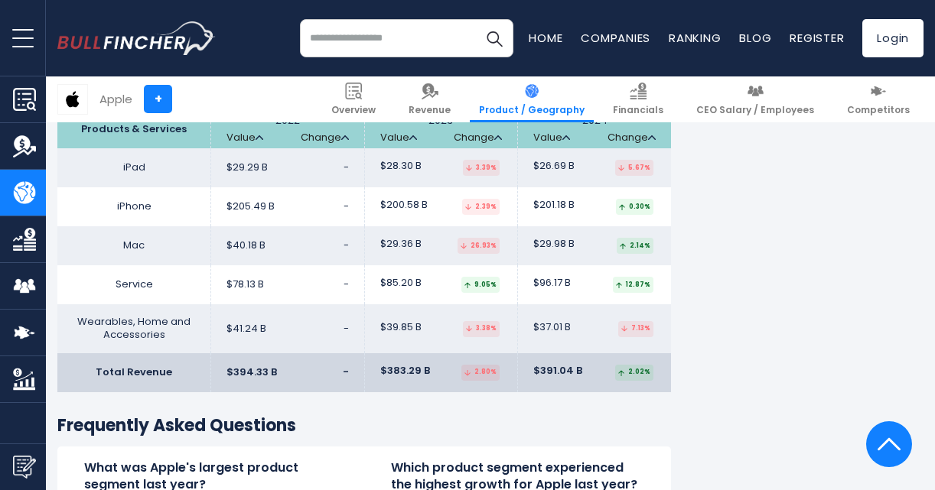
click at [649, 378] on table "Products & Services 2022 Value Change 2023" at bounding box center [363, 251] width 613 height 282
click at [181, 251] on td "Mac" at bounding box center [134, 245] width 154 height 39
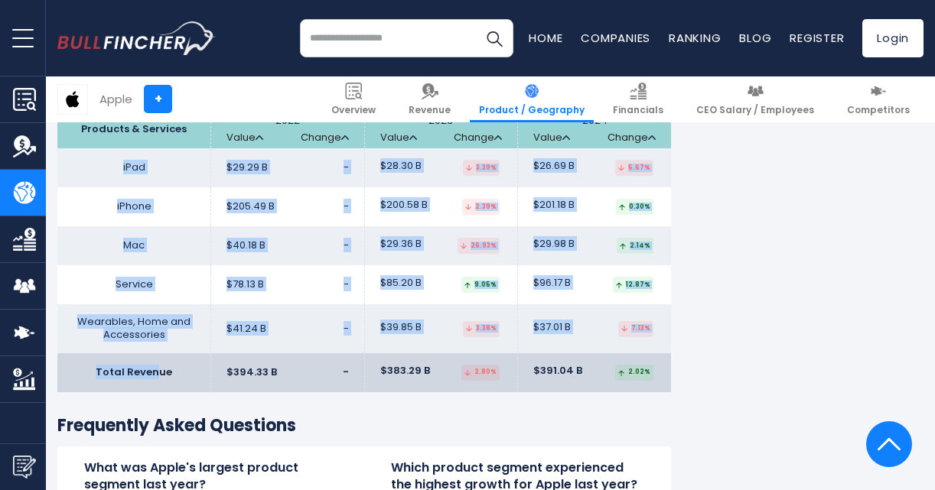
drag, startPoint x: 119, startPoint y: 161, endPoint x: 156, endPoint y: 366, distance: 209.0
click at [156, 366] on table "Products & Services 2022 Value Change 2023" at bounding box center [363, 251] width 613 height 282
click at [623, 141] on link "Change" at bounding box center [631, 138] width 48 height 13
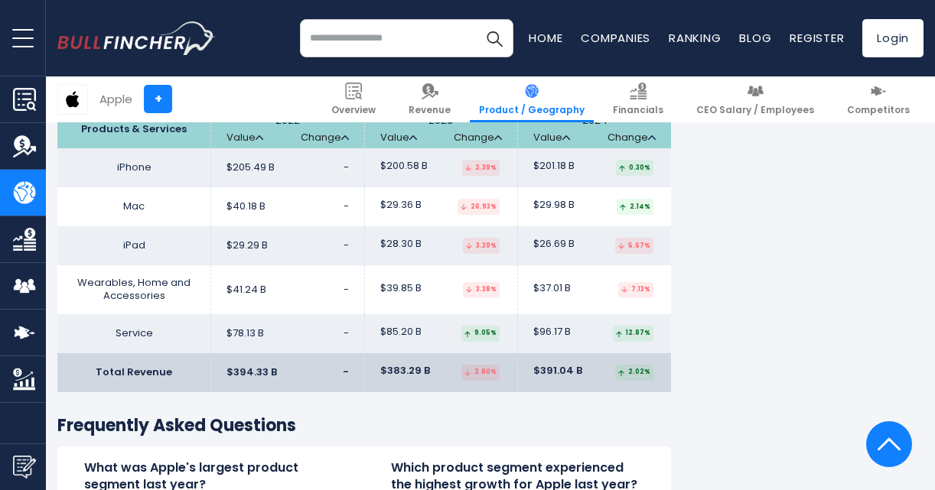
drag, startPoint x: 106, startPoint y: 161, endPoint x: 163, endPoint y: 207, distance: 73.5
click at [163, 207] on tbody "iPhone $205.49 B - $200.58 B $201.18 B Mac -" at bounding box center [363, 250] width 613 height 205
click at [557, 135] on link "Value" at bounding box center [551, 138] width 37 height 13
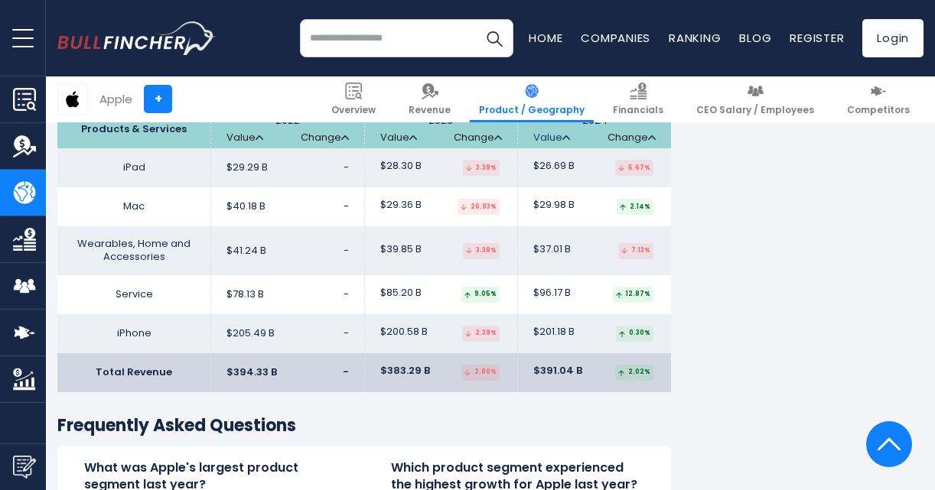
click at [557, 135] on link "Value" at bounding box center [551, 138] width 37 height 13
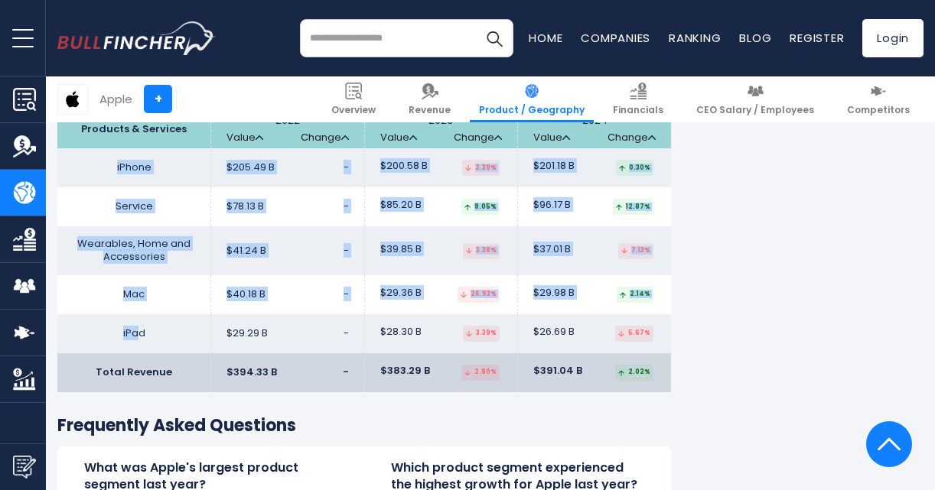
drag, startPoint x: 99, startPoint y: 164, endPoint x: 141, endPoint y: 321, distance: 162.2
click at [141, 321] on tbody "iPhone $205.49 B - $200.58 B $201.18 B - - -" at bounding box center [363, 250] width 613 height 205
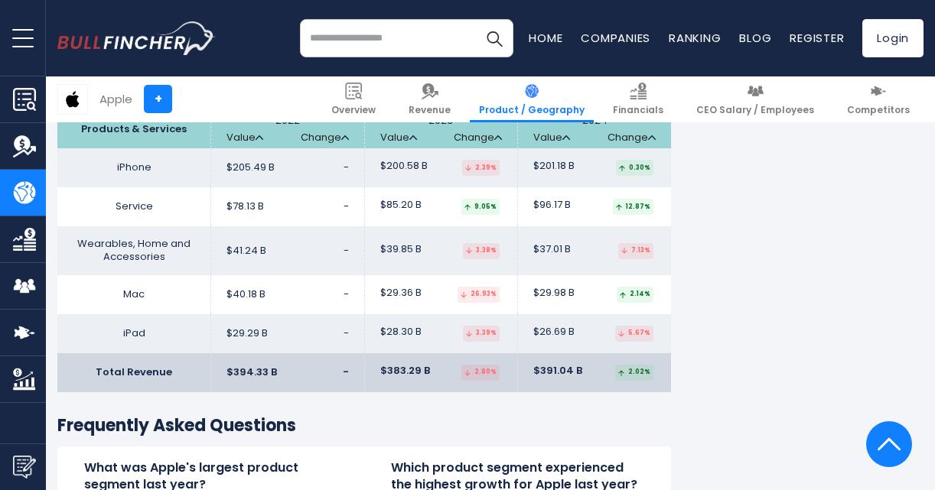
click at [392, 354] on td "$383.29 B 2.80%" at bounding box center [441, 372] width 154 height 39
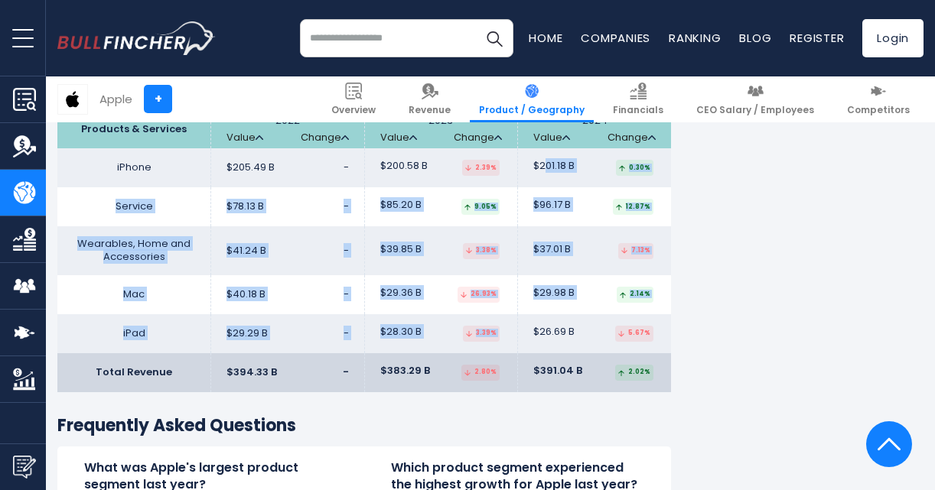
drag, startPoint x: 542, startPoint y: 169, endPoint x: 565, endPoint y: 349, distance: 181.2
click at [565, 349] on tbody "iPhone $205.49 B - $200.58 B $201.18 B - - -" at bounding box center [363, 250] width 613 height 205
click at [344, 194] on td "$78.13 B -" at bounding box center [288, 206] width 154 height 39
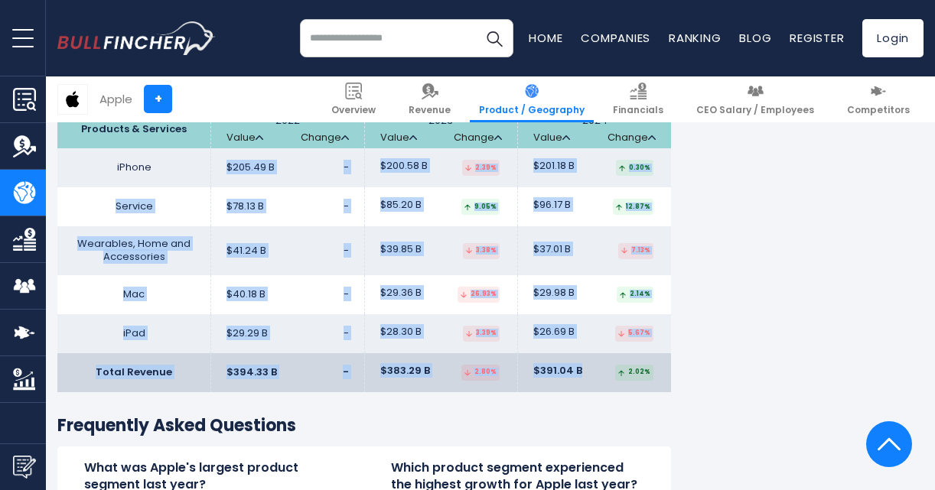
drag, startPoint x: 225, startPoint y: 168, endPoint x: 578, endPoint y: 370, distance: 406.7
click at [578, 370] on table "Products & Services 2022 Value Change 2023" at bounding box center [363, 251] width 613 height 282
copy table "$205.49 B - $200.58 B 2.39% $201.18 B 0.30% Service $78.13 B - $85.20 B 9.05% .…"
click at [242, 212] on span "$78.13 B" at bounding box center [244, 206] width 37 height 13
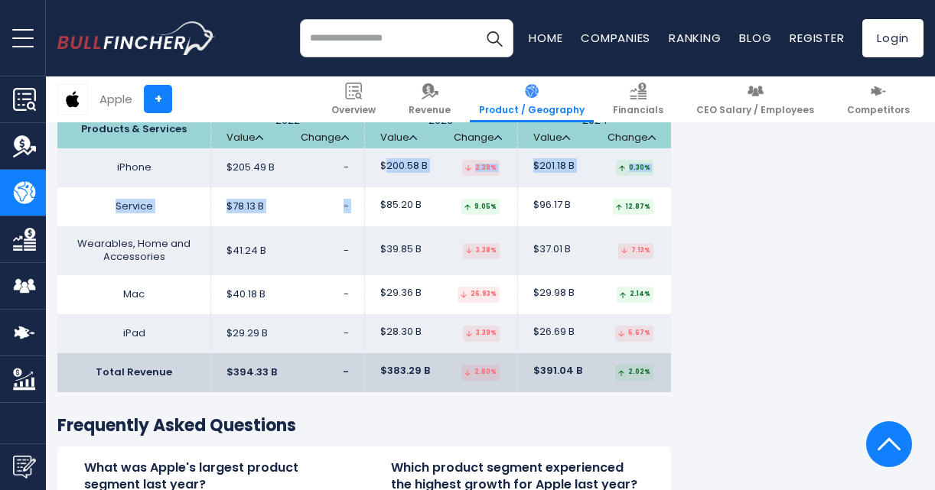
drag, startPoint x: 386, startPoint y: 167, endPoint x: 415, endPoint y: 223, distance: 64.0
click at [415, 223] on tbody "iPhone $205.49 B - $200.58 B $201.18 B - - -" at bounding box center [363, 250] width 613 height 205
drag, startPoint x: 415, startPoint y: 223, endPoint x: 421, endPoint y: 286, distance: 63.0
click at [421, 286] on td "$29.36 B 26.93%" at bounding box center [441, 294] width 154 height 39
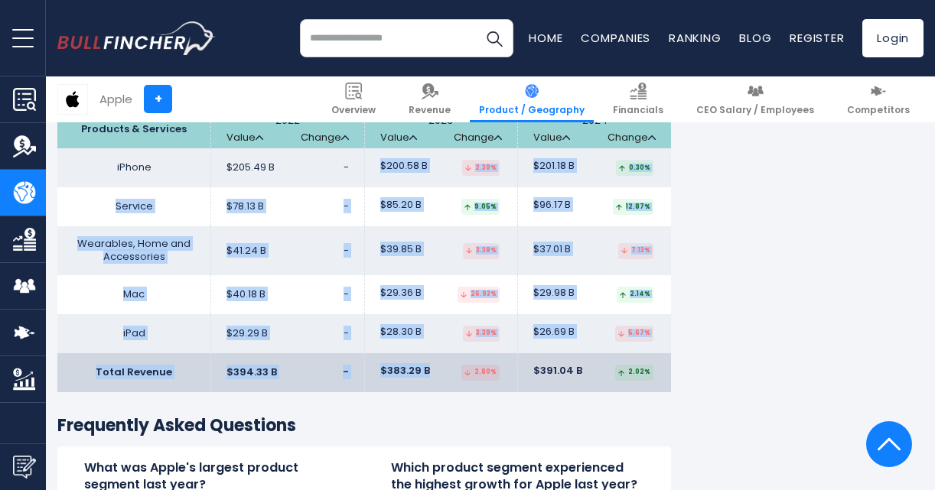
drag, startPoint x: 378, startPoint y: 165, endPoint x: 425, endPoint y: 375, distance: 214.9
click at [425, 375] on table "Products & Services 2022 Value Change 2023" at bounding box center [363, 251] width 613 height 282
drag, startPoint x: 425, startPoint y: 375, endPoint x: 419, endPoint y: 361, distance: 15.1
click at [427, 375] on span "$383.29 B" at bounding box center [405, 371] width 50 height 13
drag, startPoint x: 376, startPoint y: 164, endPoint x: 420, endPoint y: 370, distance: 211.1
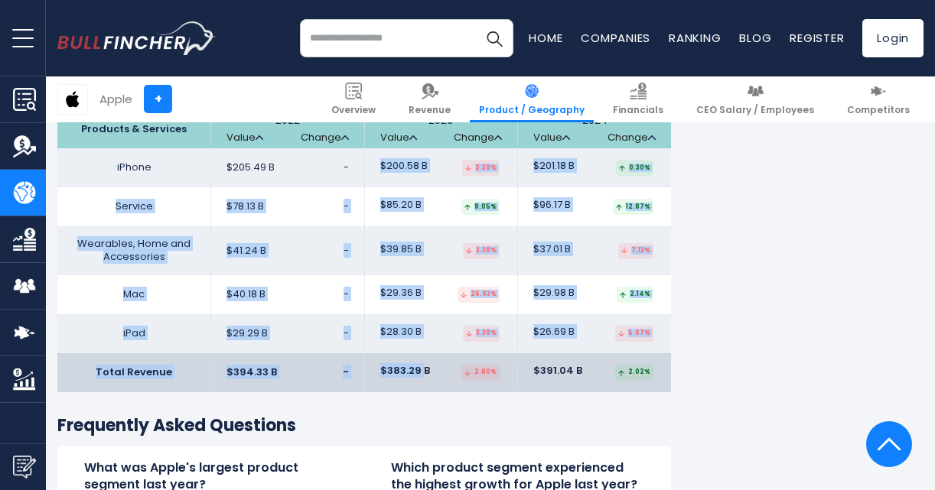
click at [420, 370] on table "Products & Services 2022 Value Change 2023" at bounding box center [363, 251] width 613 height 282
drag, startPoint x: 420, startPoint y: 370, endPoint x: 381, endPoint y: 262, distance: 115.4
click at [374, 285] on td "$29.36 B 26.93%" at bounding box center [441, 294] width 154 height 39
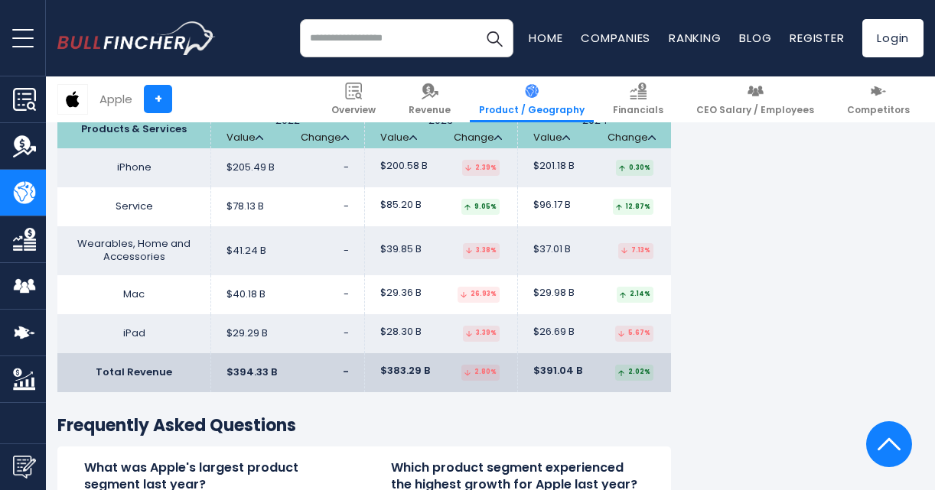
click at [392, 159] on td "$200.58 B 2.39%" at bounding box center [441, 167] width 154 height 39
drag, startPoint x: 387, startPoint y: 165, endPoint x: 418, endPoint y: 166, distance: 30.6
click at [418, 166] on span "$200.58 B" at bounding box center [403, 166] width 47 height 13
copy span "200.58"
drag, startPoint x: 387, startPoint y: 208, endPoint x: 412, endPoint y: 208, distance: 24.5
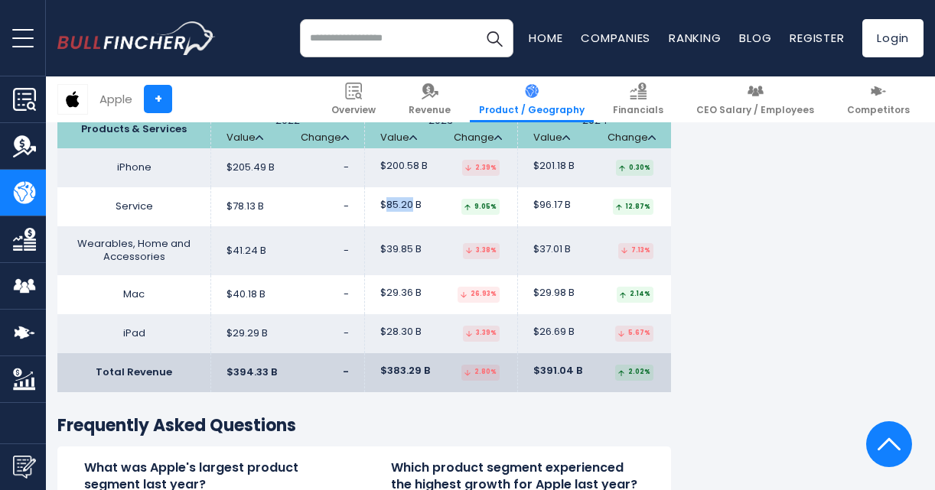
click at [412, 208] on span "$85.20 B" at bounding box center [400, 205] width 41 height 13
copy span "85.20"
click at [392, 259] on td "$39.85 B 3.38%" at bounding box center [441, 250] width 154 height 49
drag, startPoint x: 386, startPoint y: 249, endPoint x: 412, endPoint y: 246, distance: 25.4
click at [412, 246] on span "$39.85 B" at bounding box center [400, 249] width 41 height 13
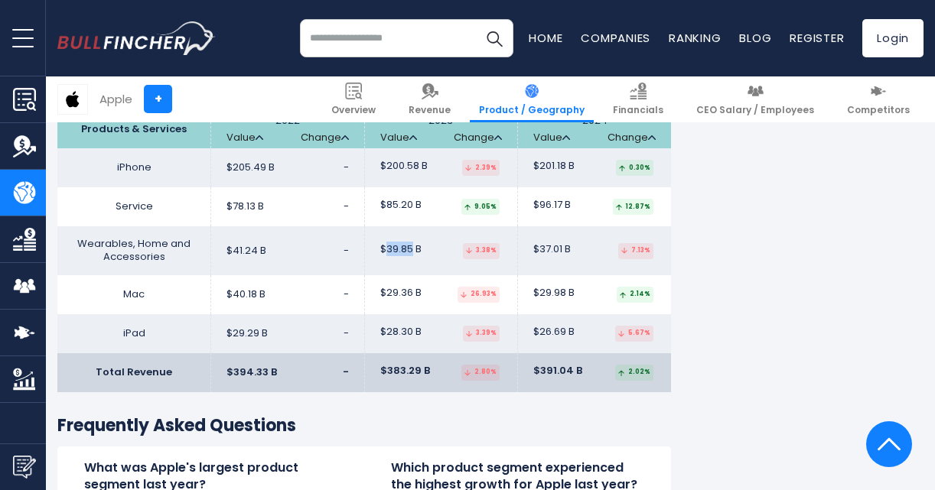
copy span "39.85"
drag, startPoint x: 385, startPoint y: 294, endPoint x: 408, endPoint y: 294, distance: 22.9
click at [408, 294] on span "$29.36 B" at bounding box center [400, 293] width 41 height 13
click at [408, 299] on span "$29.36 B" at bounding box center [400, 293] width 41 height 13
drag, startPoint x: 386, startPoint y: 296, endPoint x: 410, endPoint y: 295, distance: 23.7
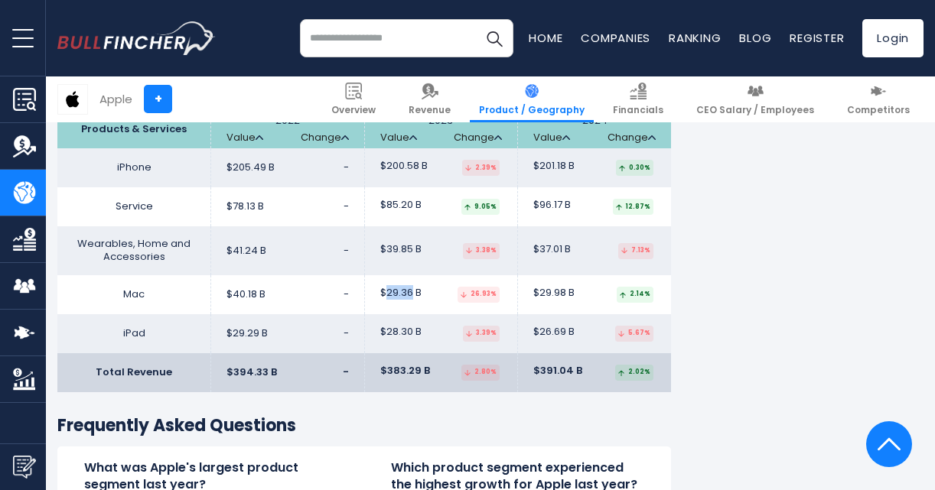
click at [410, 295] on span "$29.36 B" at bounding box center [400, 293] width 41 height 13
copy span "29.36"
drag, startPoint x: 388, startPoint y: 332, endPoint x: 409, endPoint y: 334, distance: 21.5
click at [409, 334] on span "$28.30 B" at bounding box center [400, 332] width 41 height 13
copy span "28.30"
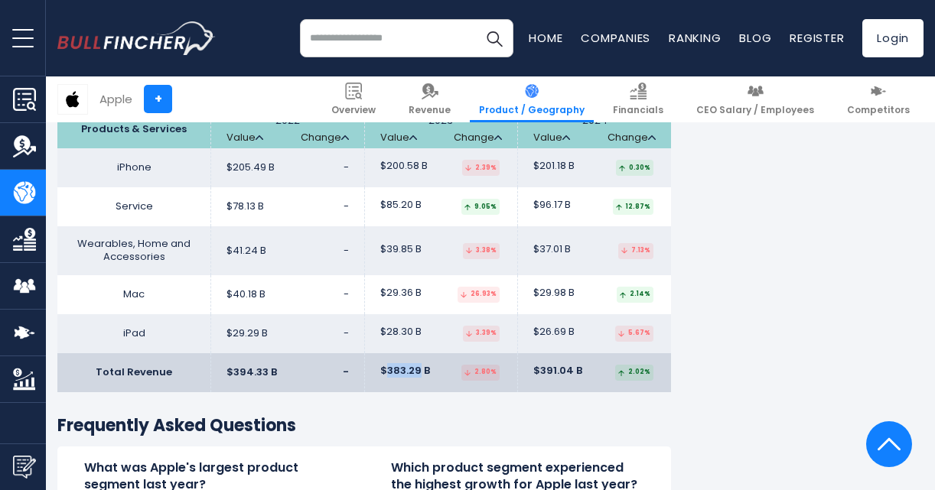
drag, startPoint x: 386, startPoint y: 371, endPoint x: 416, endPoint y: 373, distance: 30.7
click at [416, 373] on span "$383.29 B" at bounding box center [405, 371] width 50 height 13
copy span "383.29"
click at [548, 165] on span "$201.18 B" at bounding box center [553, 166] width 41 height 13
drag, startPoint x: 543, startPoint y: 167, endPoint x: 555, endPoint y: 168, distance: 12.3
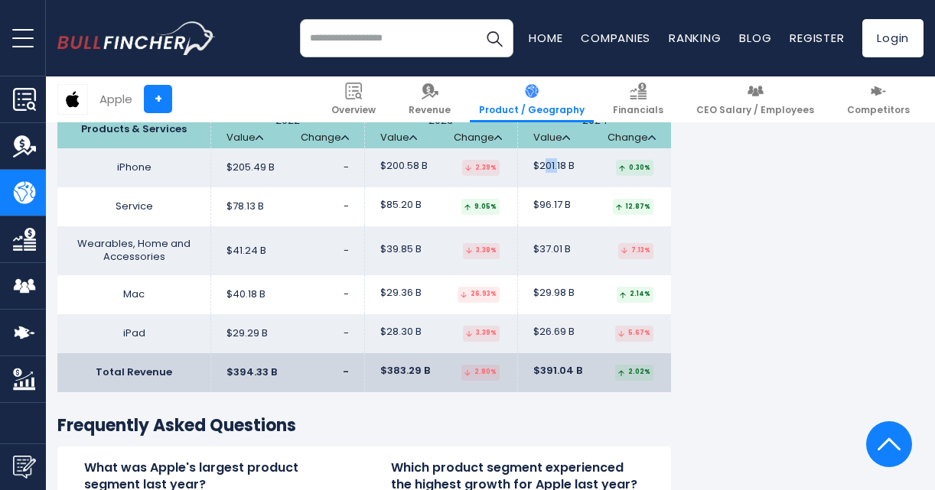
click at [555, 168] on span "$201.18 B" at bounding box center [553, 166] width 41 height 13
drag, startPoint x: 555, startPoint y: 168, endPoint x: 548, endPoint y: 170, distance: 8.0
click at [548, 170] on span "$201.18 B" at bounding box center [553, 166] width 41 height 13
click at [542, 168] on span "$201.18 B" at bounding box center [553, 166] width 41 height 13
drag, startPoint x: 537, startPoint y: 168, endPoint x: 563, endPoint y: 166, distance: 26.1
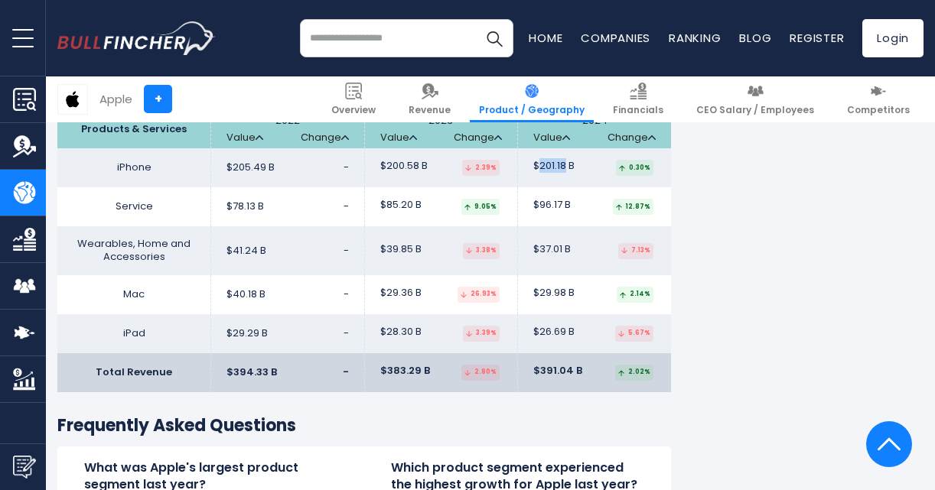
click at [563, 166] on span "$201.18 B" at bounding box center [553, 166] width 41 height 13
copy span "201.18"
drag, startPoint x: 540, startPoint y: 210, endPoint x: 563, endPoint y: 210, distance: 22.9
click at [563, 210] on span "$96.17 B" at bounding box center [551, 205] width 37 height 13
copy span "96.17"
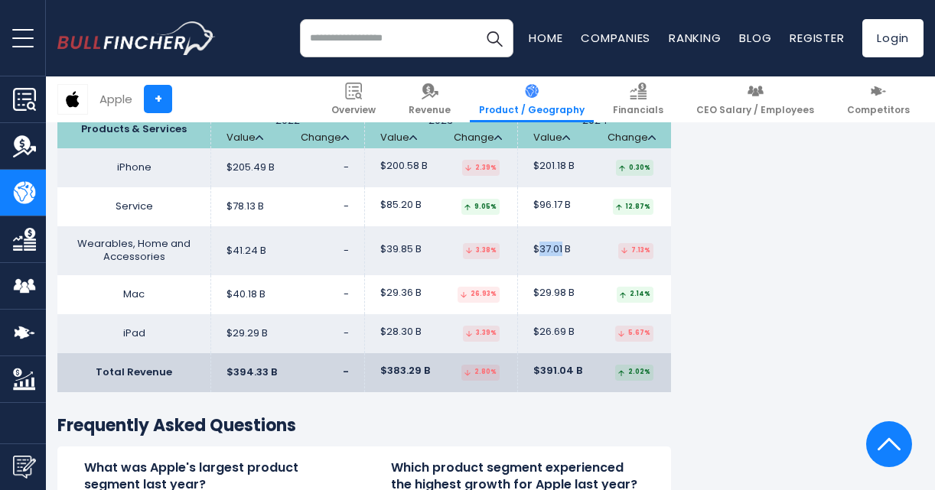
drag, startPoint x: 540, startPoint y: 252, endPoint x: 562, endPoint y: 251, distance: 22.2
click at [562, 251] on span "$37.01 B" at bounding box center [551, 249] width 37 height 13
drag, startPoint x: 542, startPoint y: 297, endPoint x: 563, endPoint y: 295, distance: 21.5
click at [563, 295] on span "$29.98 B" at bounding box center [553, 293] width 41 height 13
drag, startPoint x: 563, startPoint y: 295, endPoint x: 544, endPoint y: 298, distance: 19.4
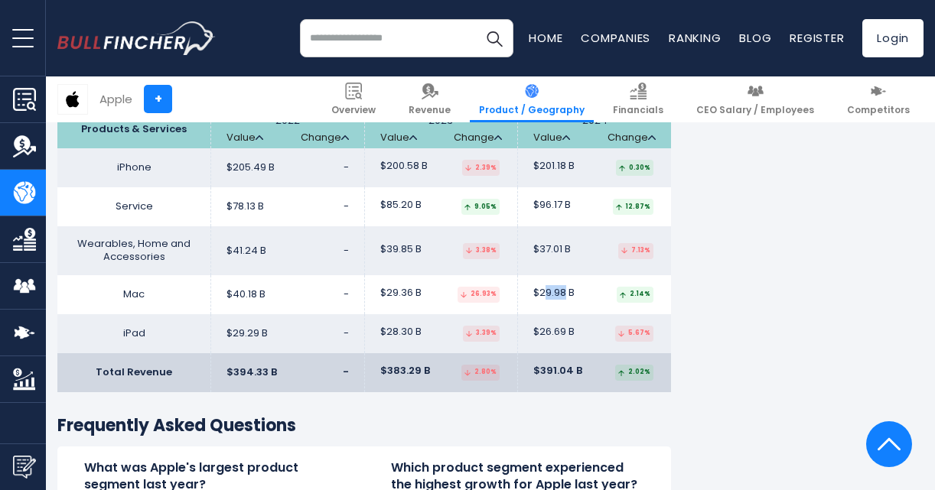
click at [544, 298] on span "$29.98 B" at bounding box center [553, 293] width 41 height 13
click at [543, 296] on span "$29.98 B" at bounding box center [553, 293] width 41 height 13
drag, startPoint x: 542, startPoint y: 296, endPoint x: 563, endPoint y: 295, distance: 21.4
click at [563, 295] on span "$29.98 B" at bounding box center [553, 293] width 41 height 13
drag, startPoint x: 538, startPoint y: 332, endPoint x: 565, endPoint y: 334, distance: 27.6
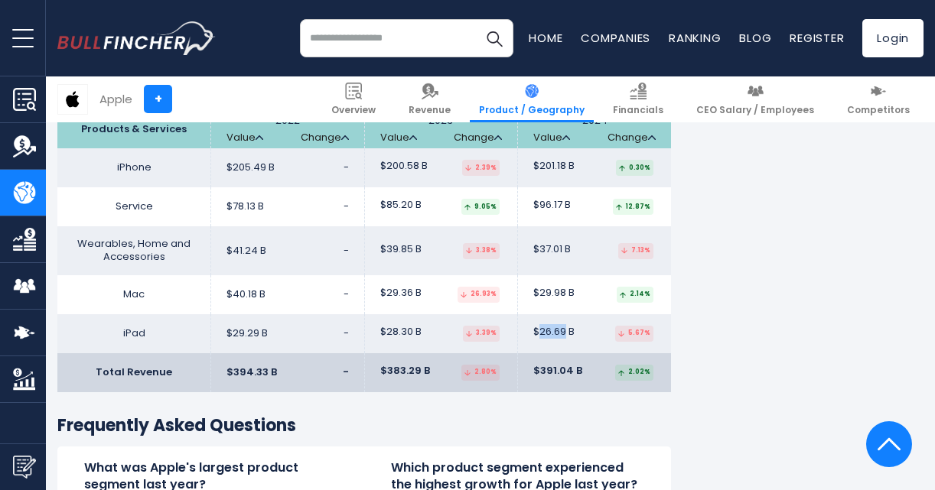
click at [565, 334] on span "$26.69 B" at bounding box center [553, 332] width 41 height 13
drag, startPoint x: 540, startPoint y: 372, endPoint x: 568, endPoint y: 368, distance: 27.8
click at [568, 368] on span "$391.04 B" at bounding box center [557, 371] width 49 height 13
